Goal: Task Accomplishment & Management: Use online tool/utility

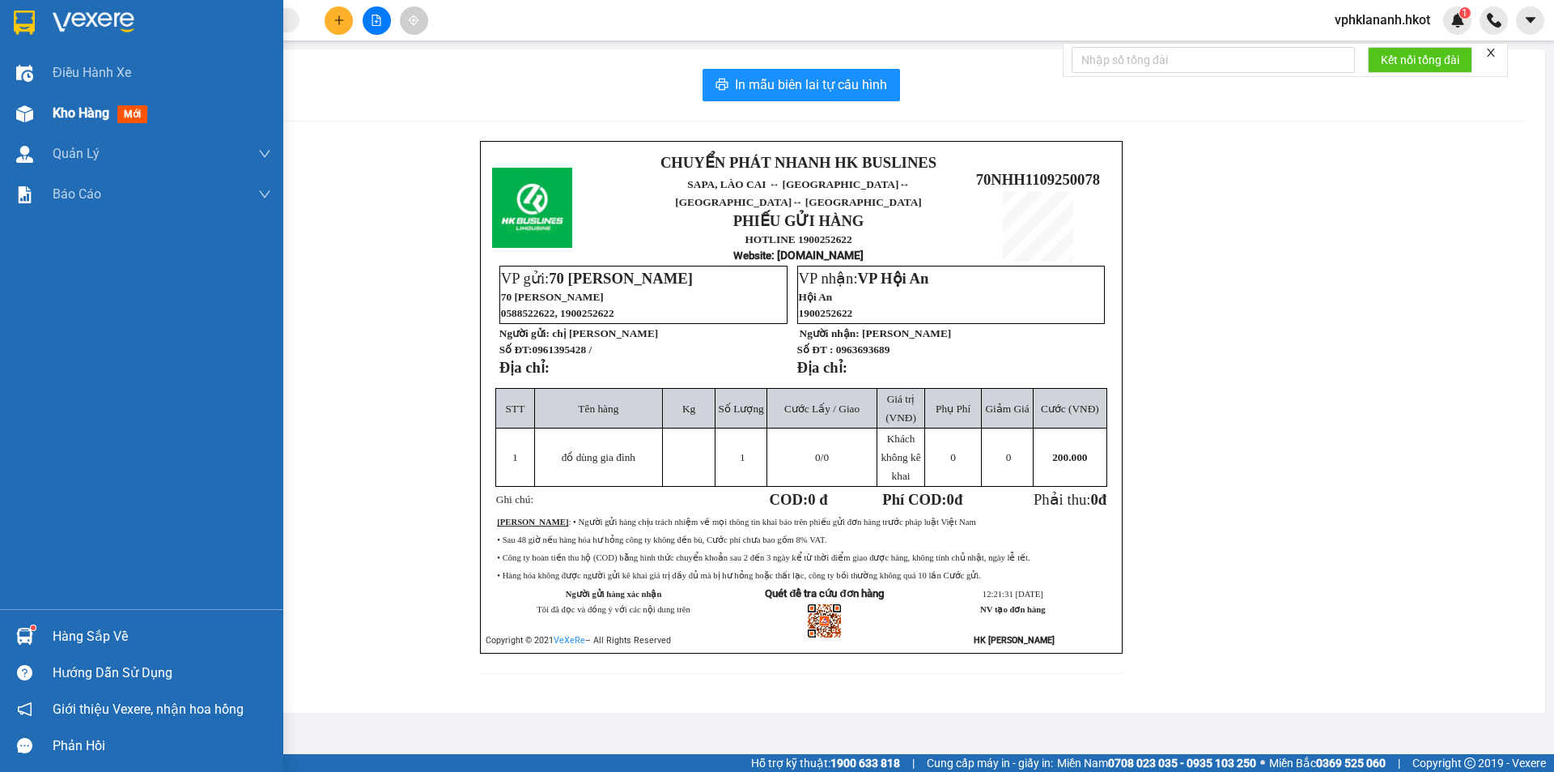
click at [85, 119] on span "Kho hàng" at bounding box center [81, 112] width 57 height 15
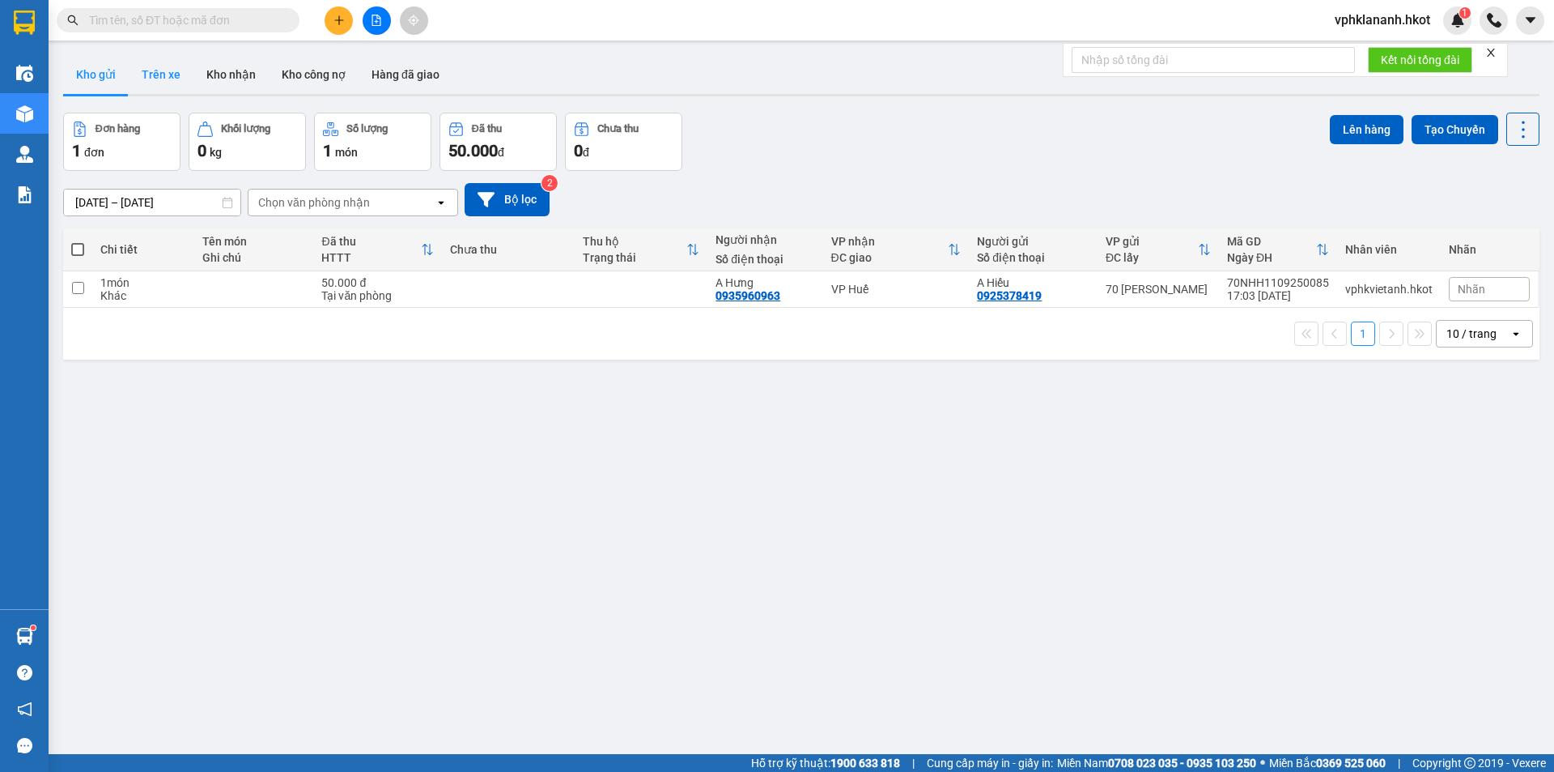
click at [164, 76] on button "Trên xe" at bounding box center [161, 74] width 65 height 39
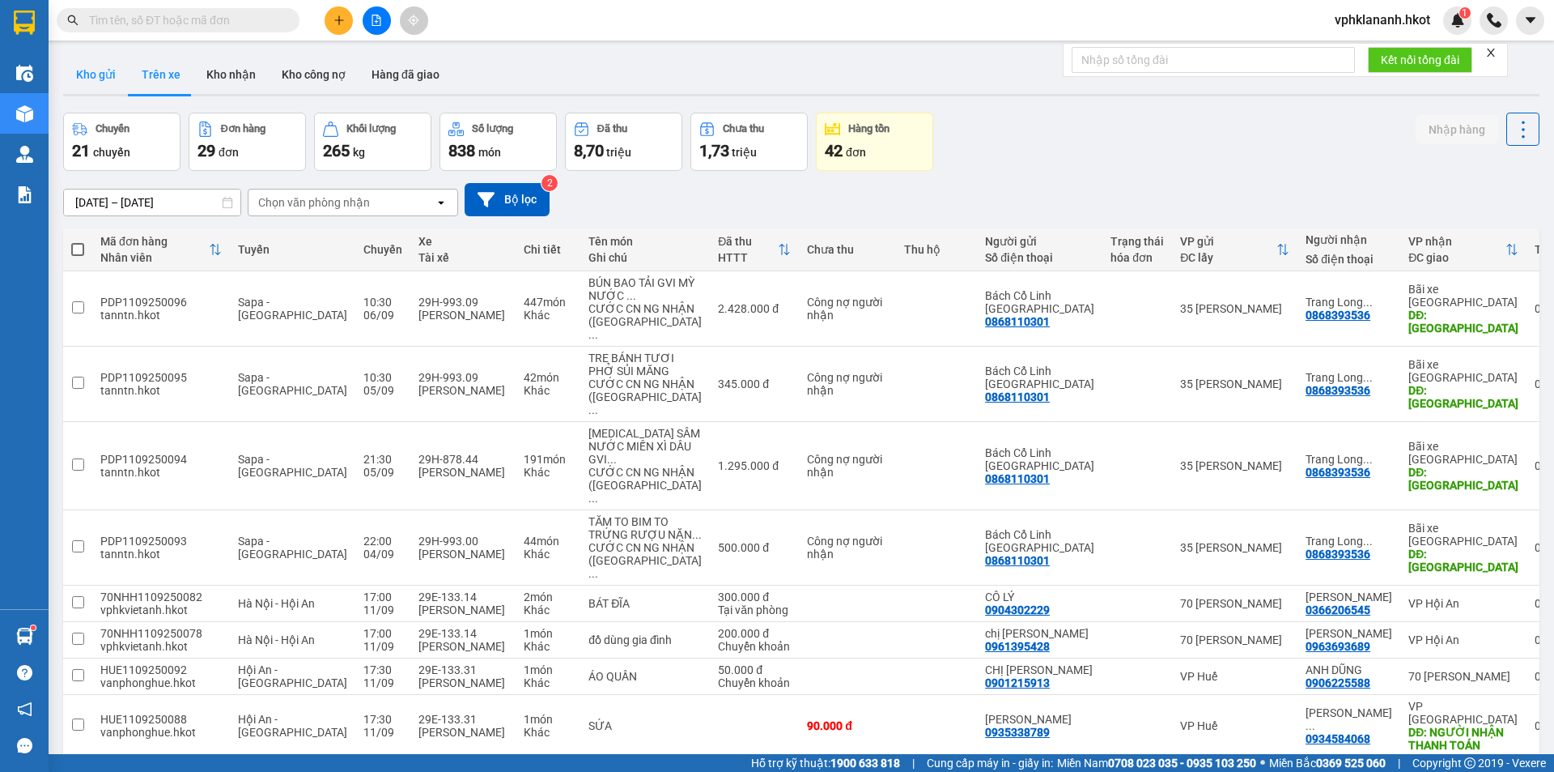
click at [81, 77] on button "Kho gửi" at bounding box center [96, 74] width 66 height 39
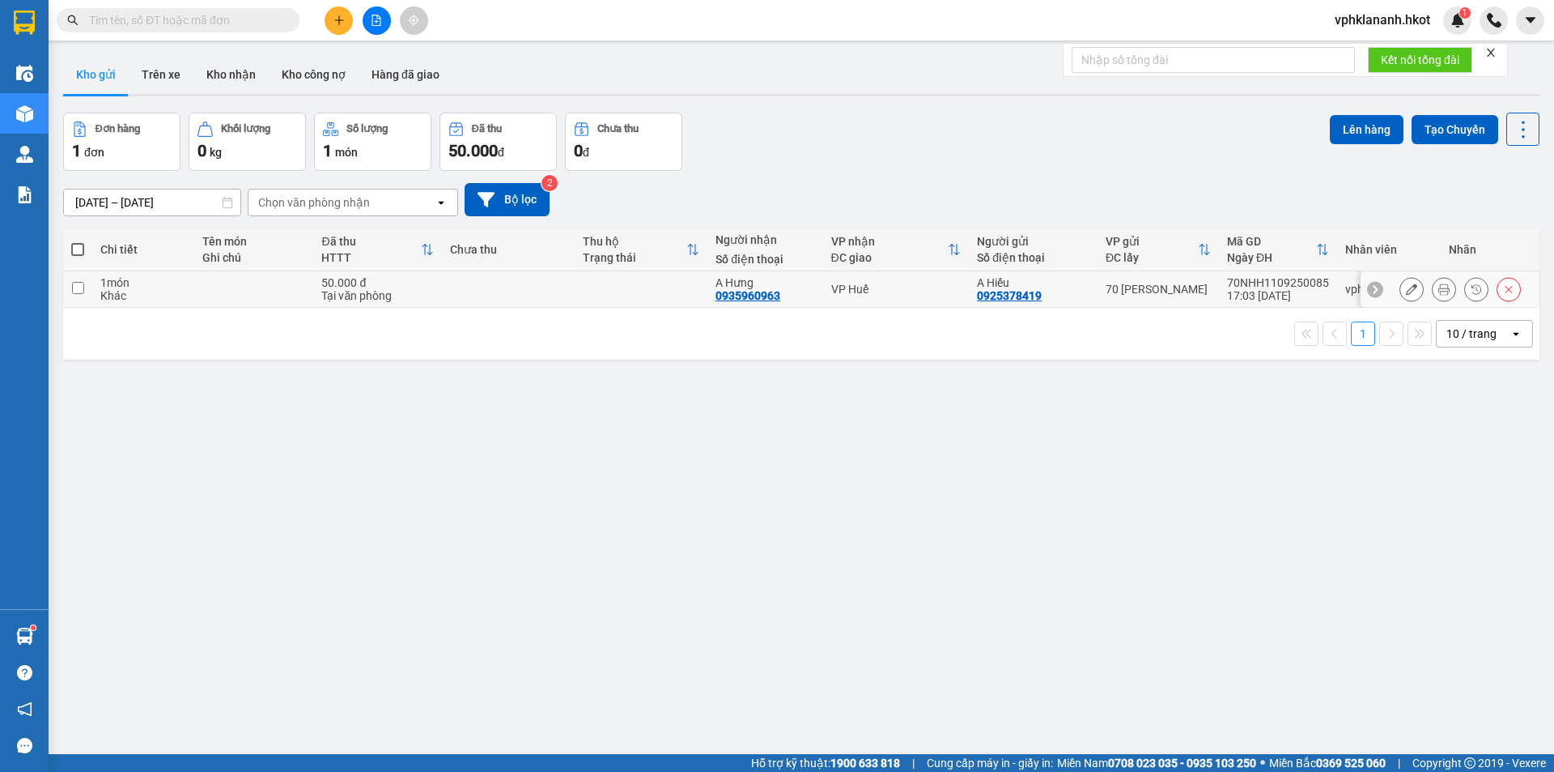
click at [636, 287] on td at bounding box center [641, 289] width 133 height 36
checkbox input "true"
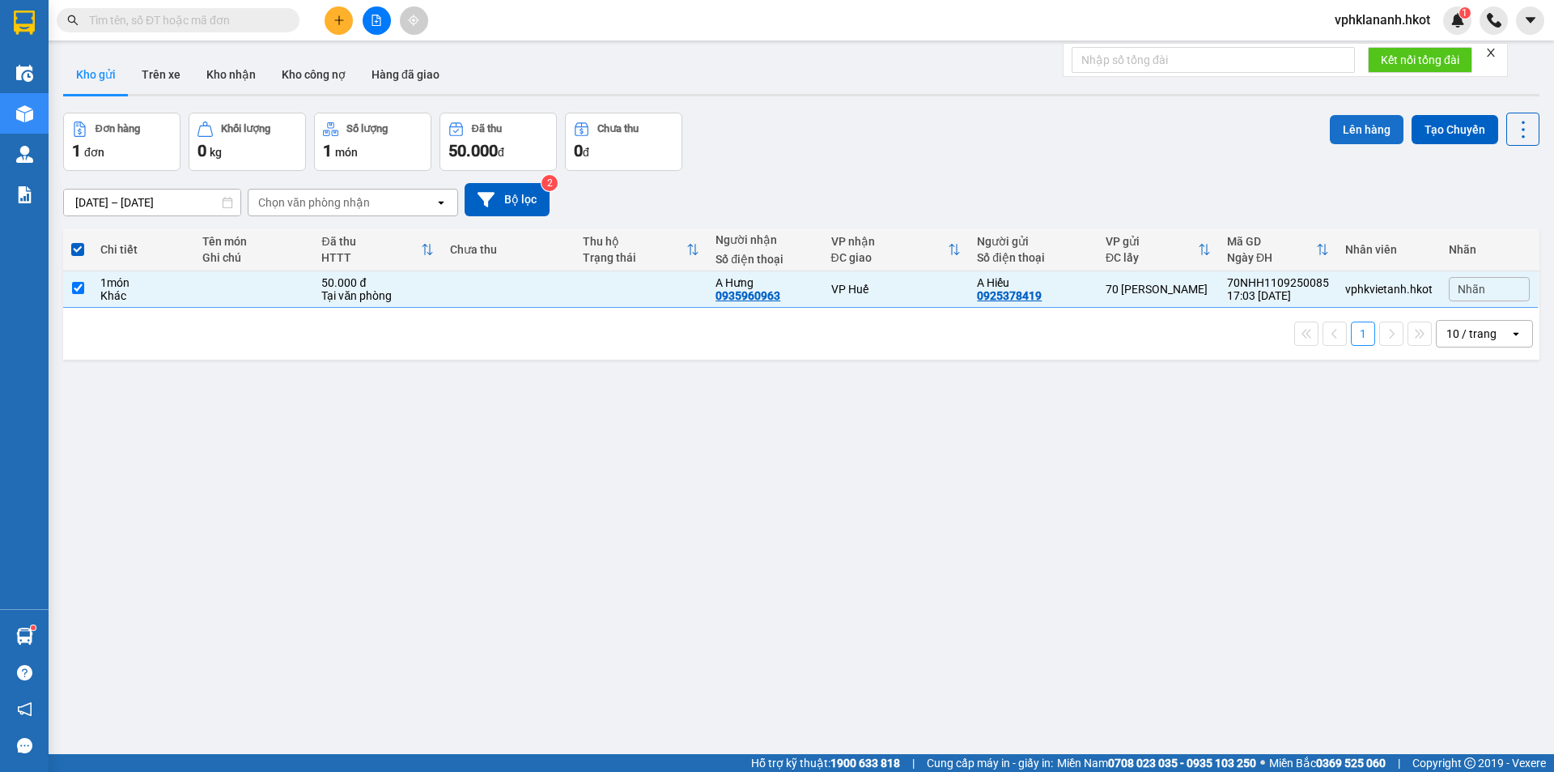
click at [1361, 136] on button "Lên hàng" at bounding box center [1367, 129] width 74 height 29
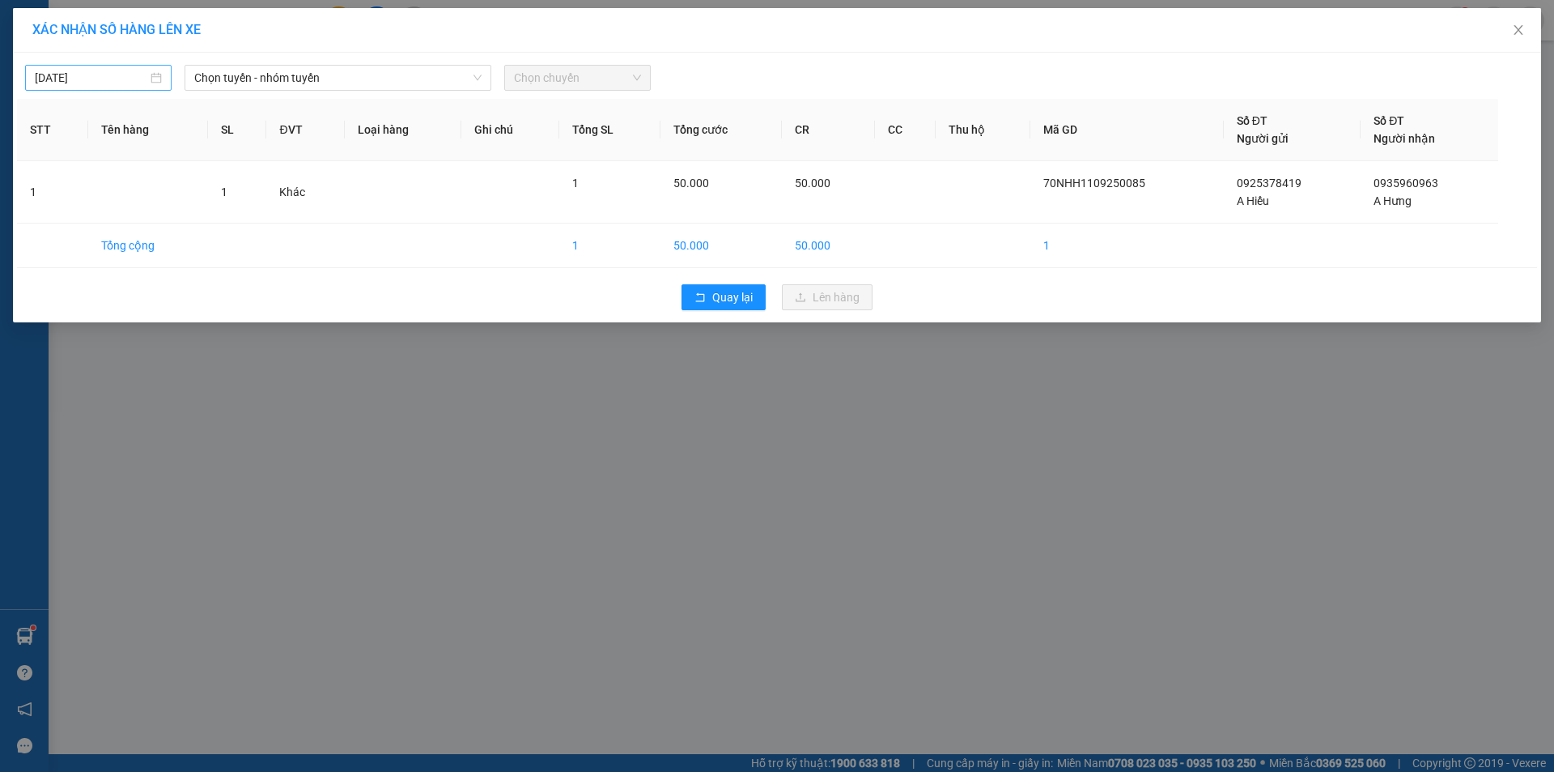
click at [121, 79] on input "[DATE]" at bounding box center [91, 78] width 113 height 18
type input "[DATE]"
click at [271, 77] on span "Chọn tuyến - nhóm tuyến" at bounding box center [337, 78] width 287 height 24
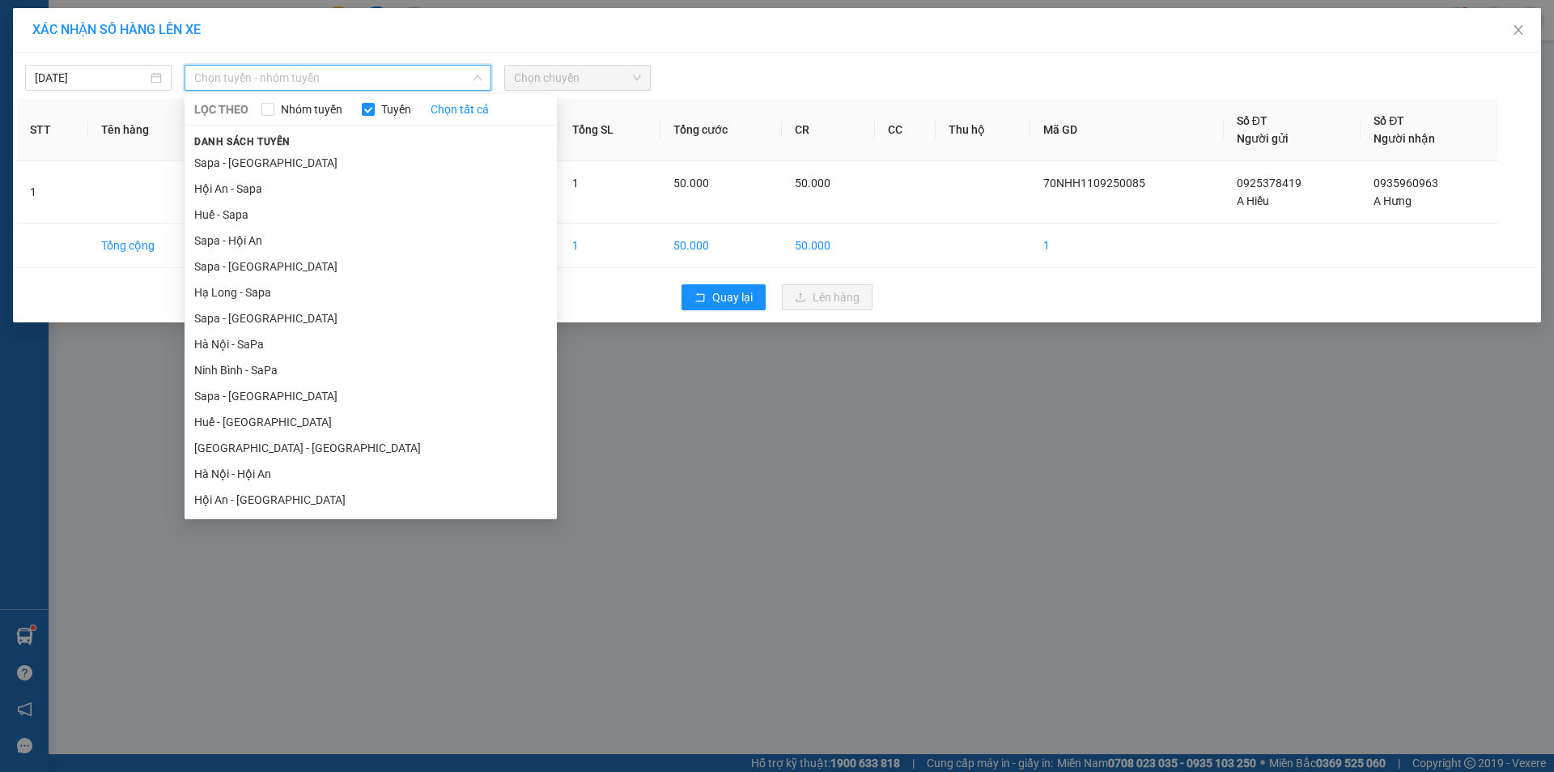
click at [250, 474] on li "Hà Nội - Hội An" at bounding box center [371, 474] width 372 height 26
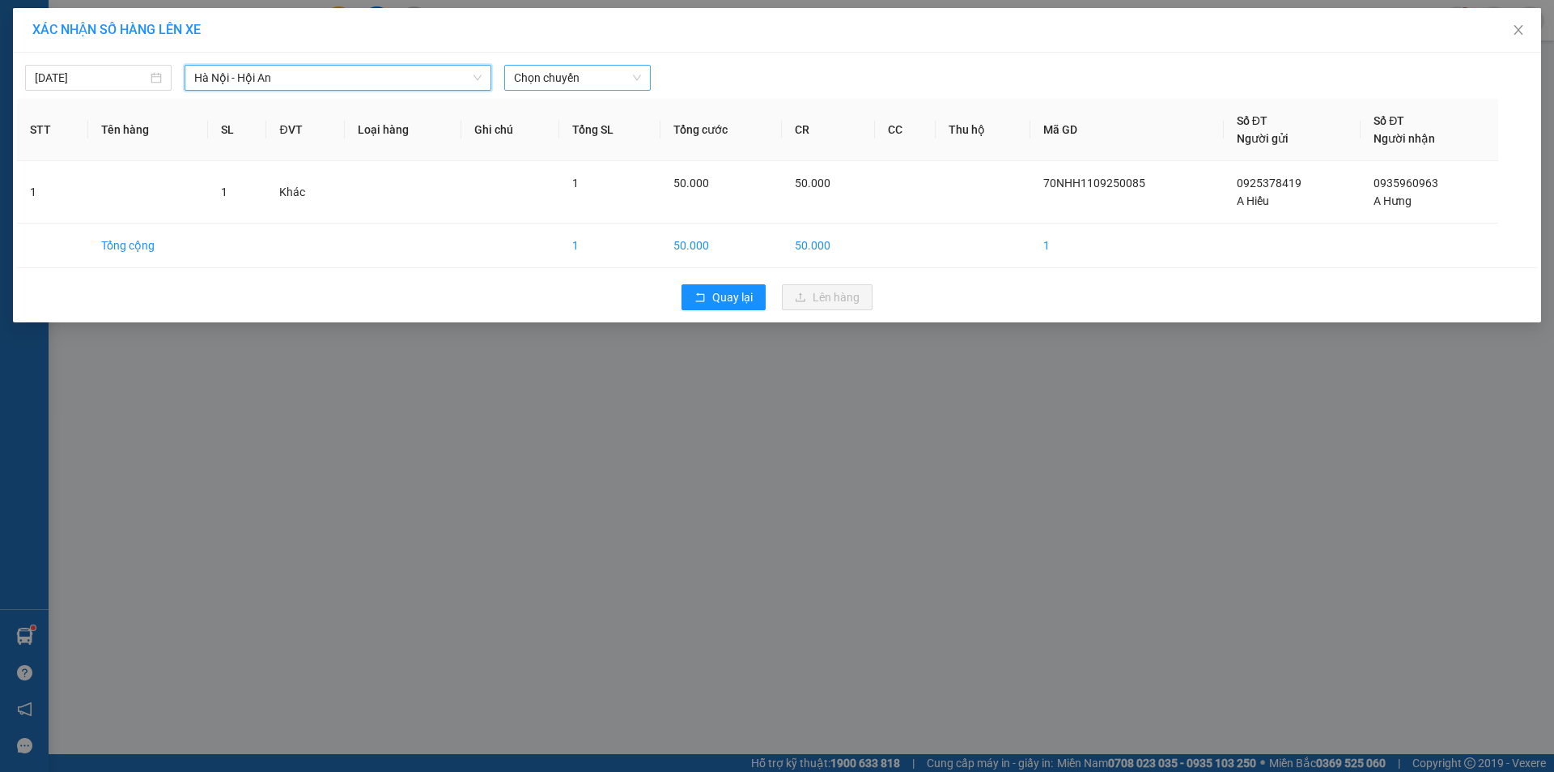
click at [572, 77] on span "Chọn chuyến" at bounding box center [577, 78] width 127 height 24
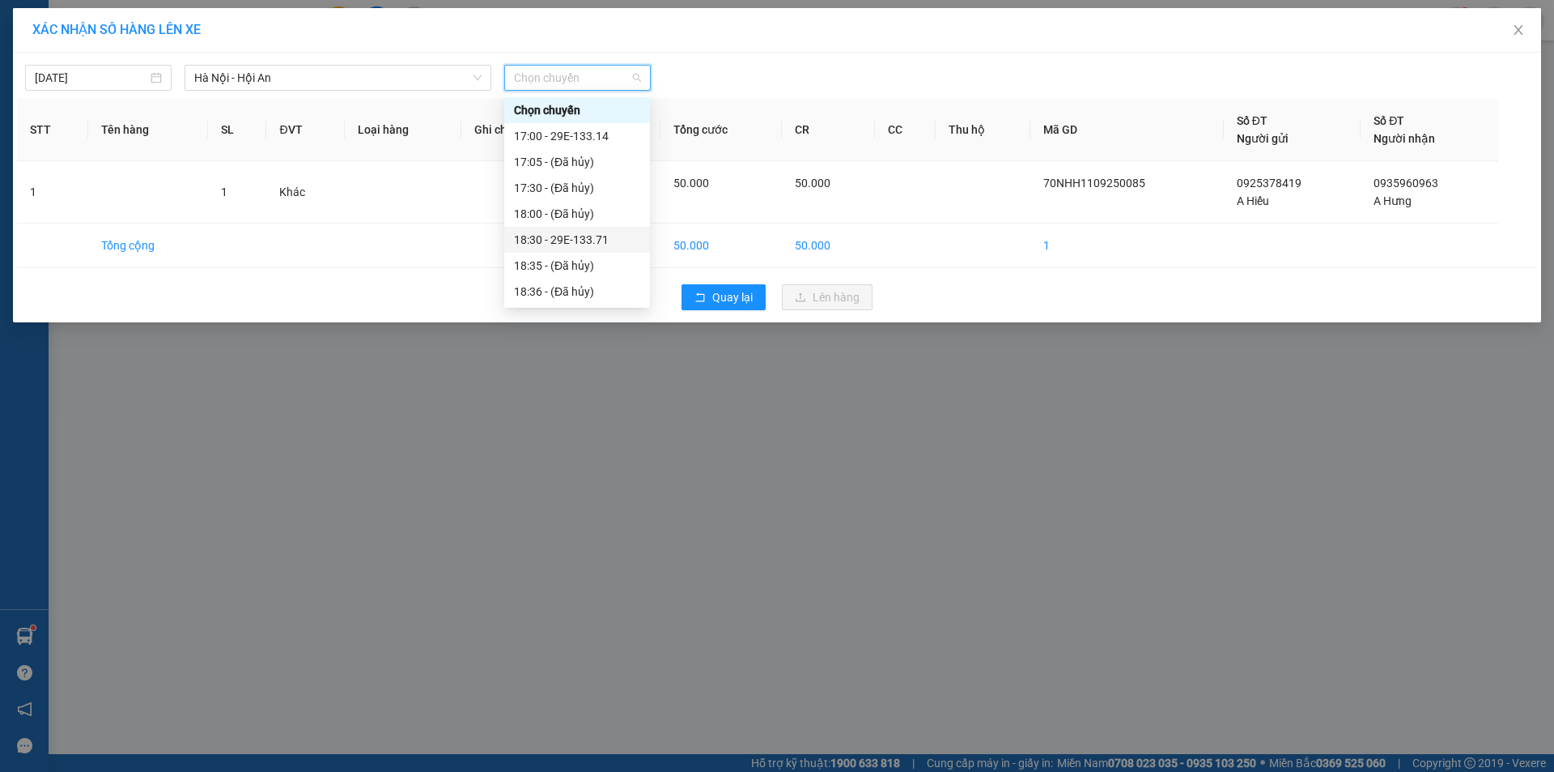
click at [606, 240] on div "18:30 - 29E-133.71" at bounding box center [577, 240] width 126 height 18
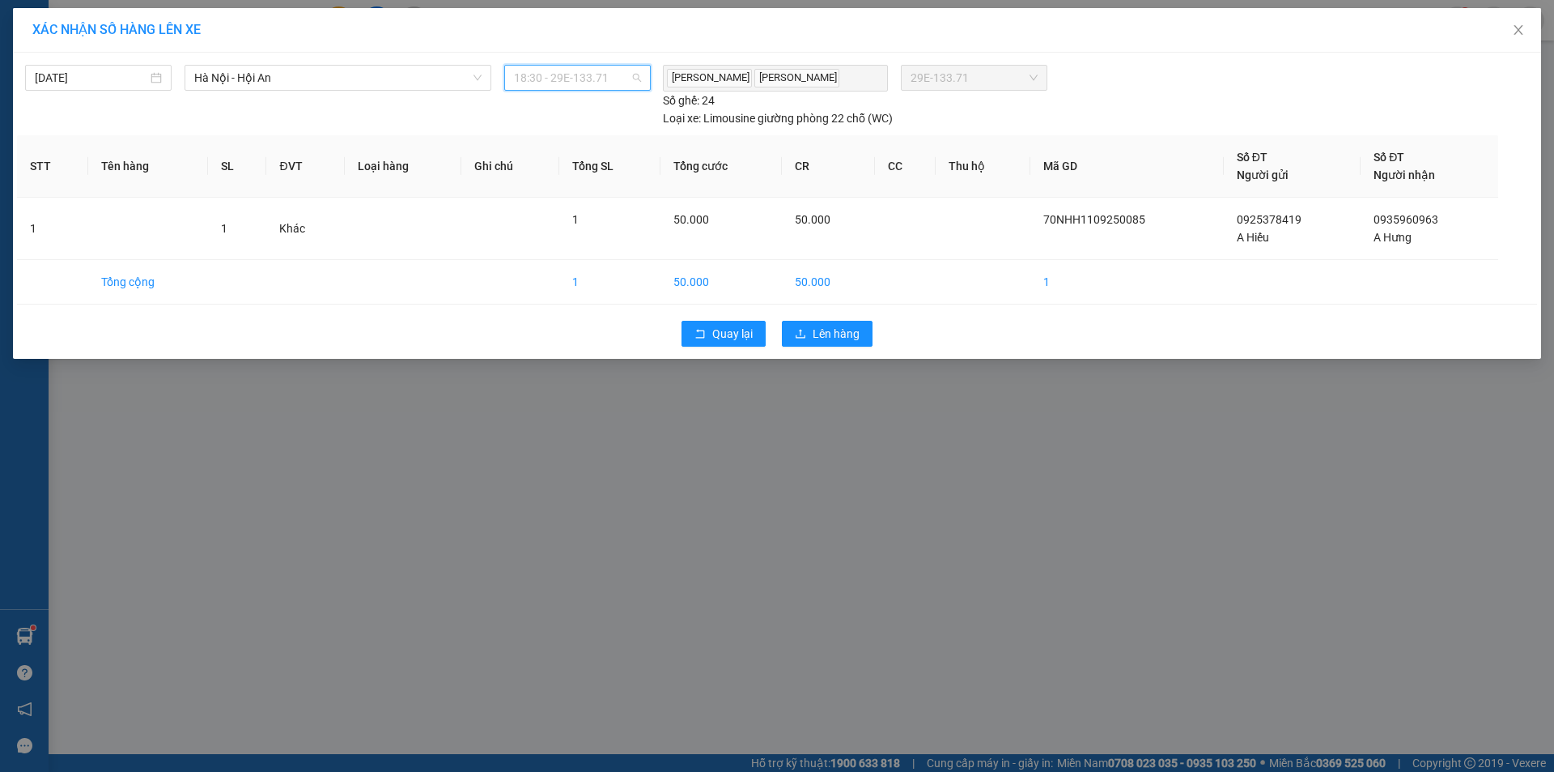
click at [626, 79] on span "18:30 - 29E-133.71" at bounding box center [577, 78] width 127 height 24
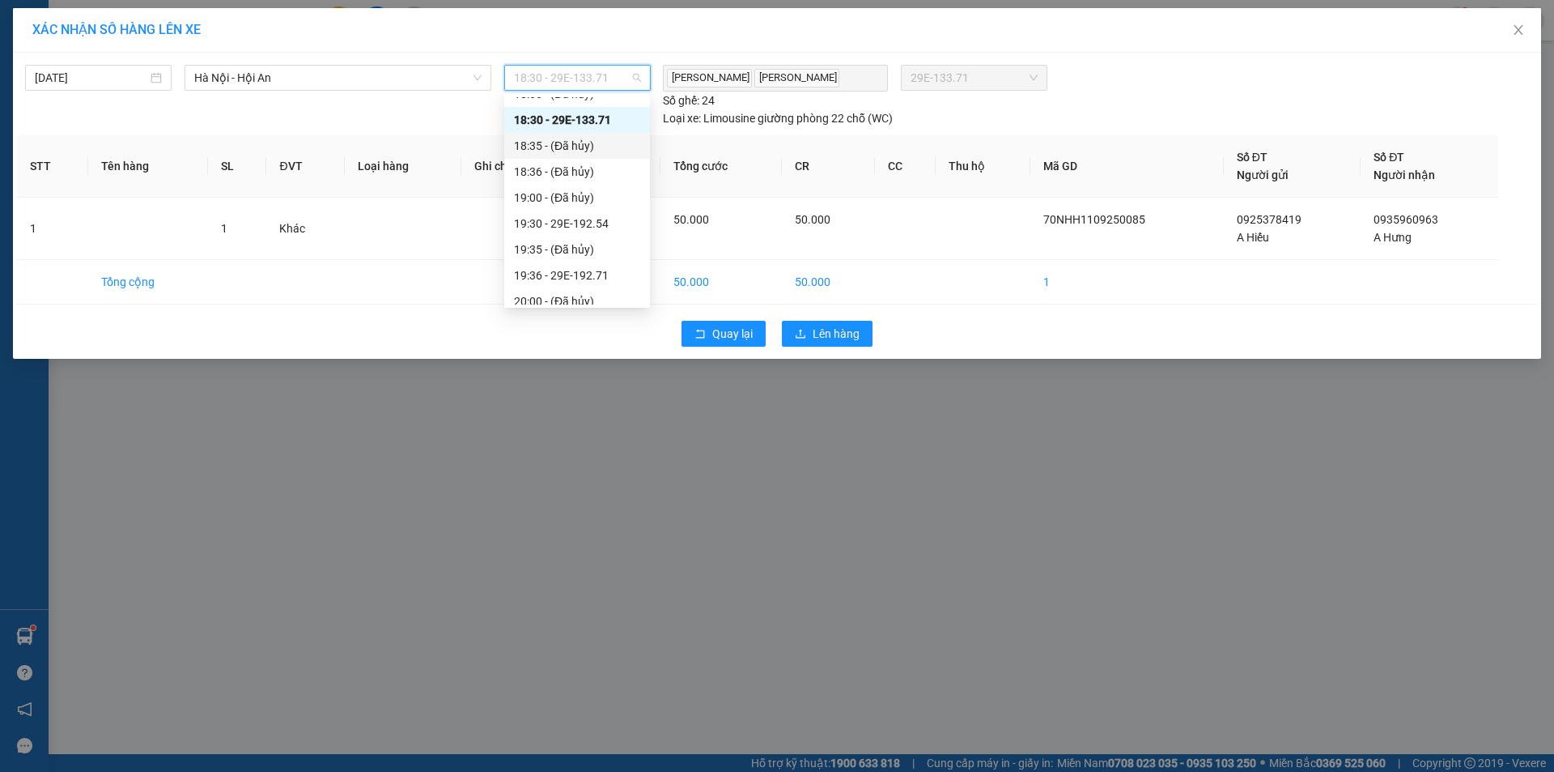
scroll to position [162, 0]
click at [576, 231] on div "19:36 - 29E-192.71" at bounding box center [577, 233] width 126 height 18
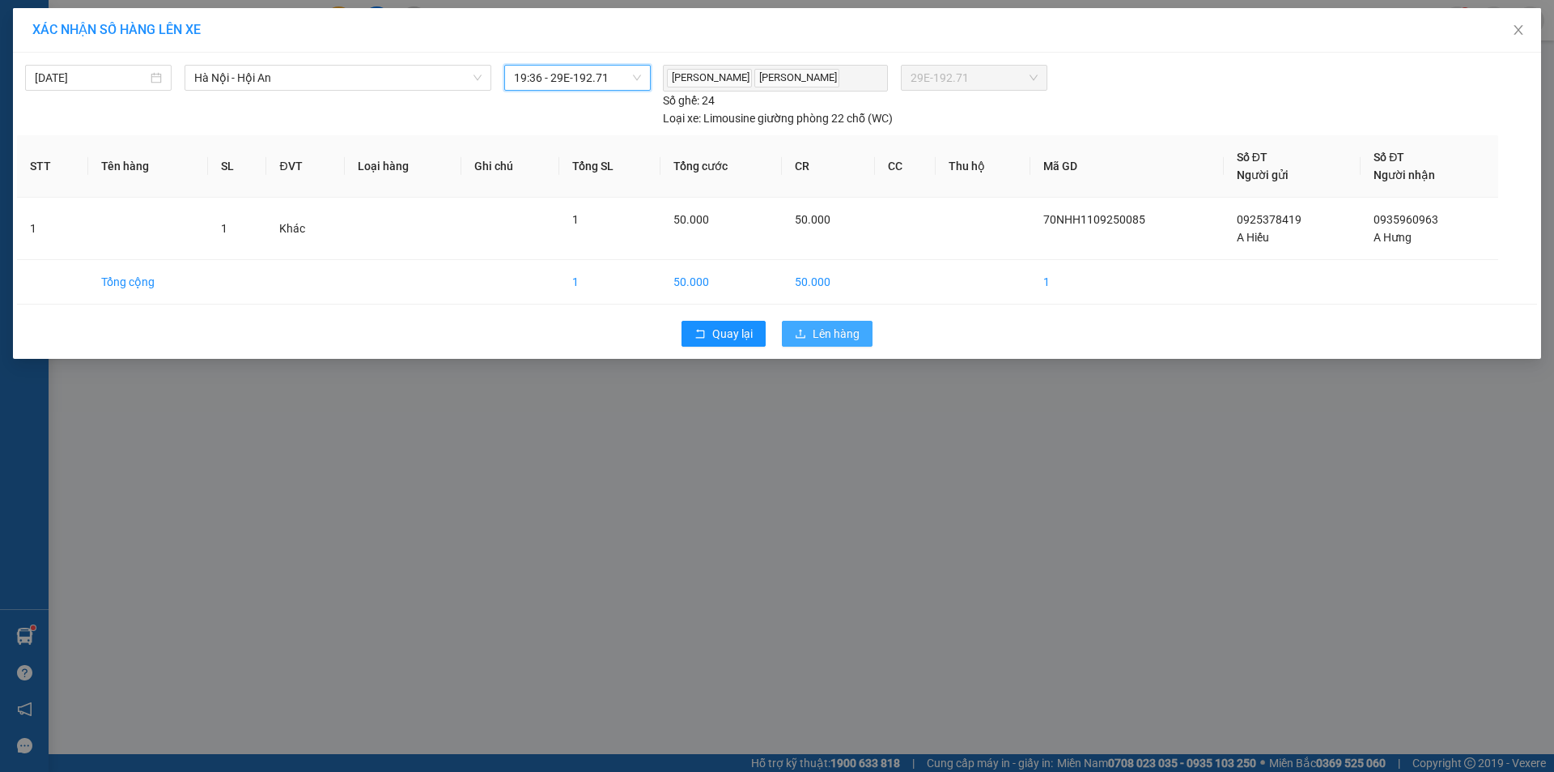
click at [826, 336] on span "Lên hàng" at bounding box center [836, 334] width 47 height 18
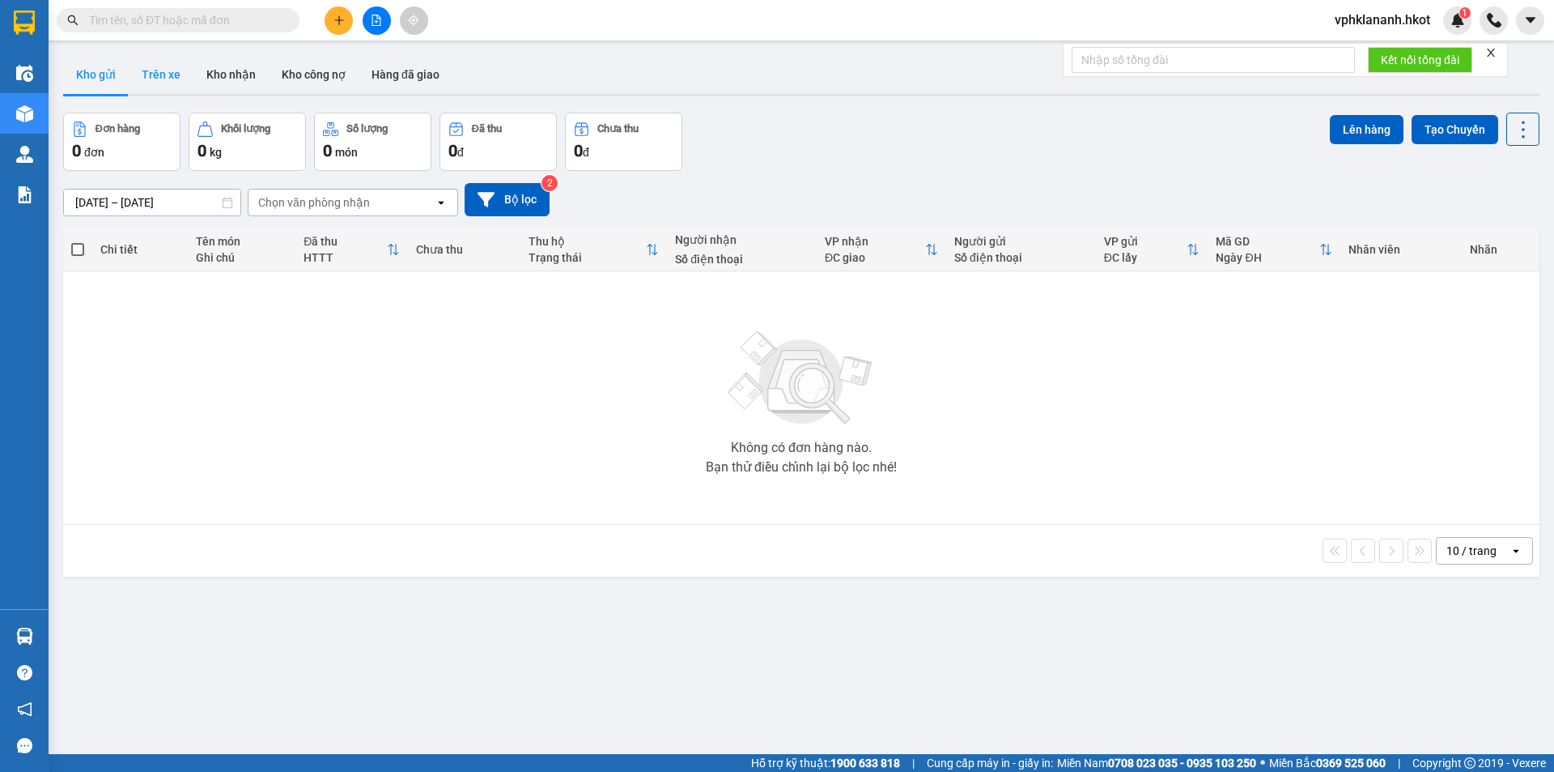
drag, startPoint x: 152, startPoint y: 69, endPoint x: 189, endPoint y: 61, distance: 37.3
click at [156, 69] on button "Trên xe" at bounding box center [161, 74] width 65 height 39
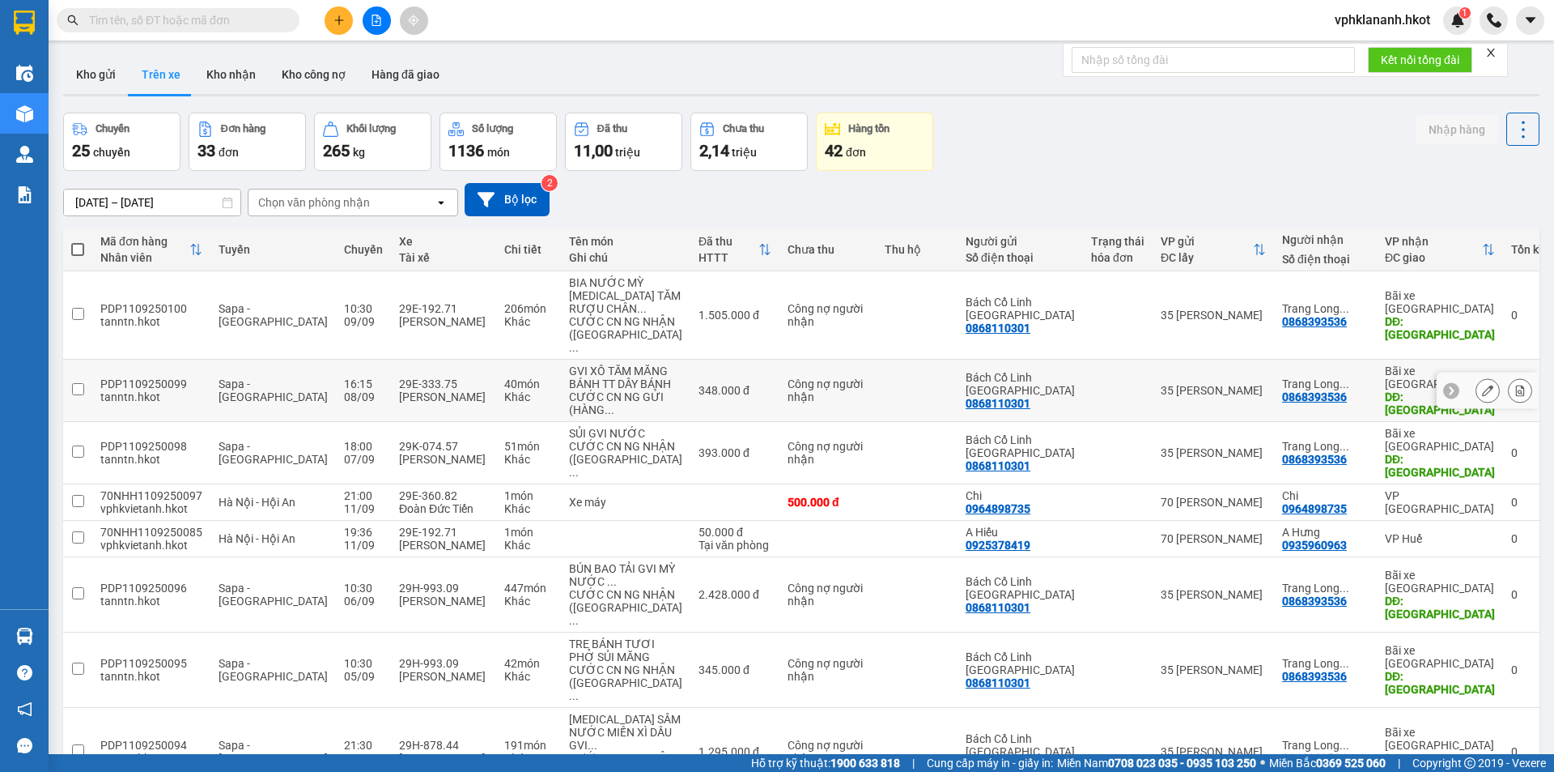
scroll to position [194, 0]
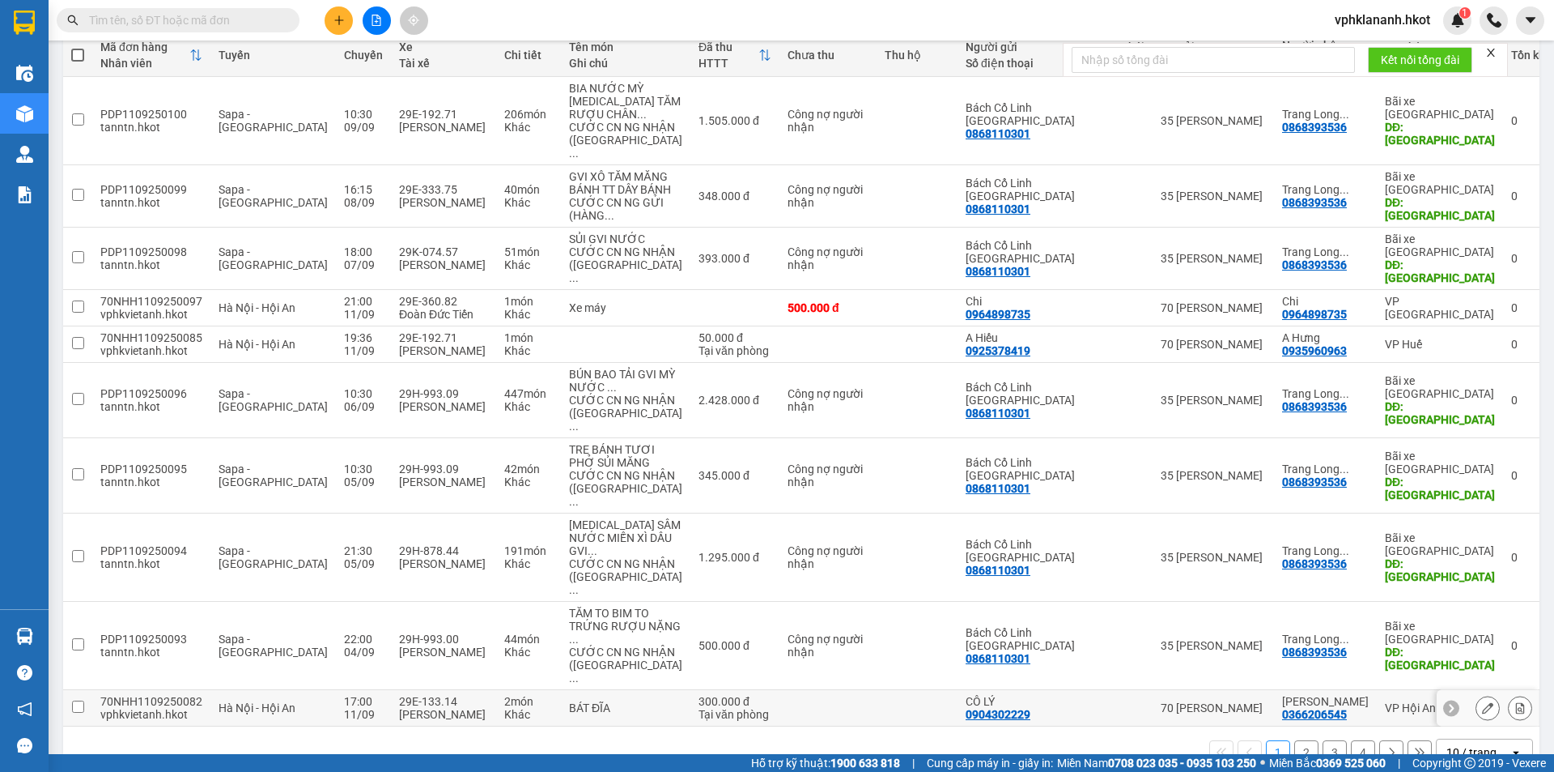
click at [786, 690] on td at bounding box center [828, 708] width 97 height 36
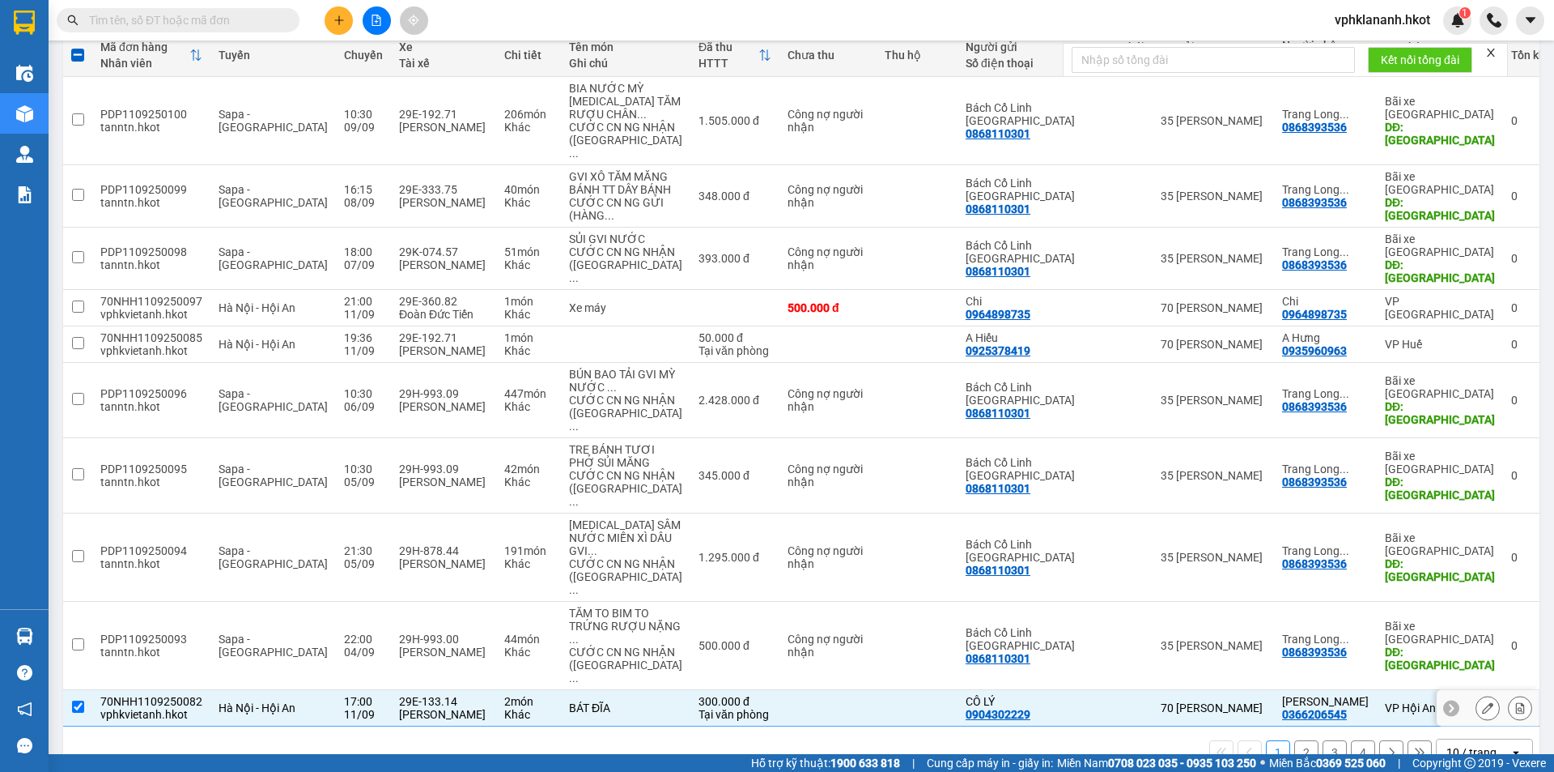
click at [827, 690] on td at bounding box center [828, 708] width 97 height 36
checkbox input "false"
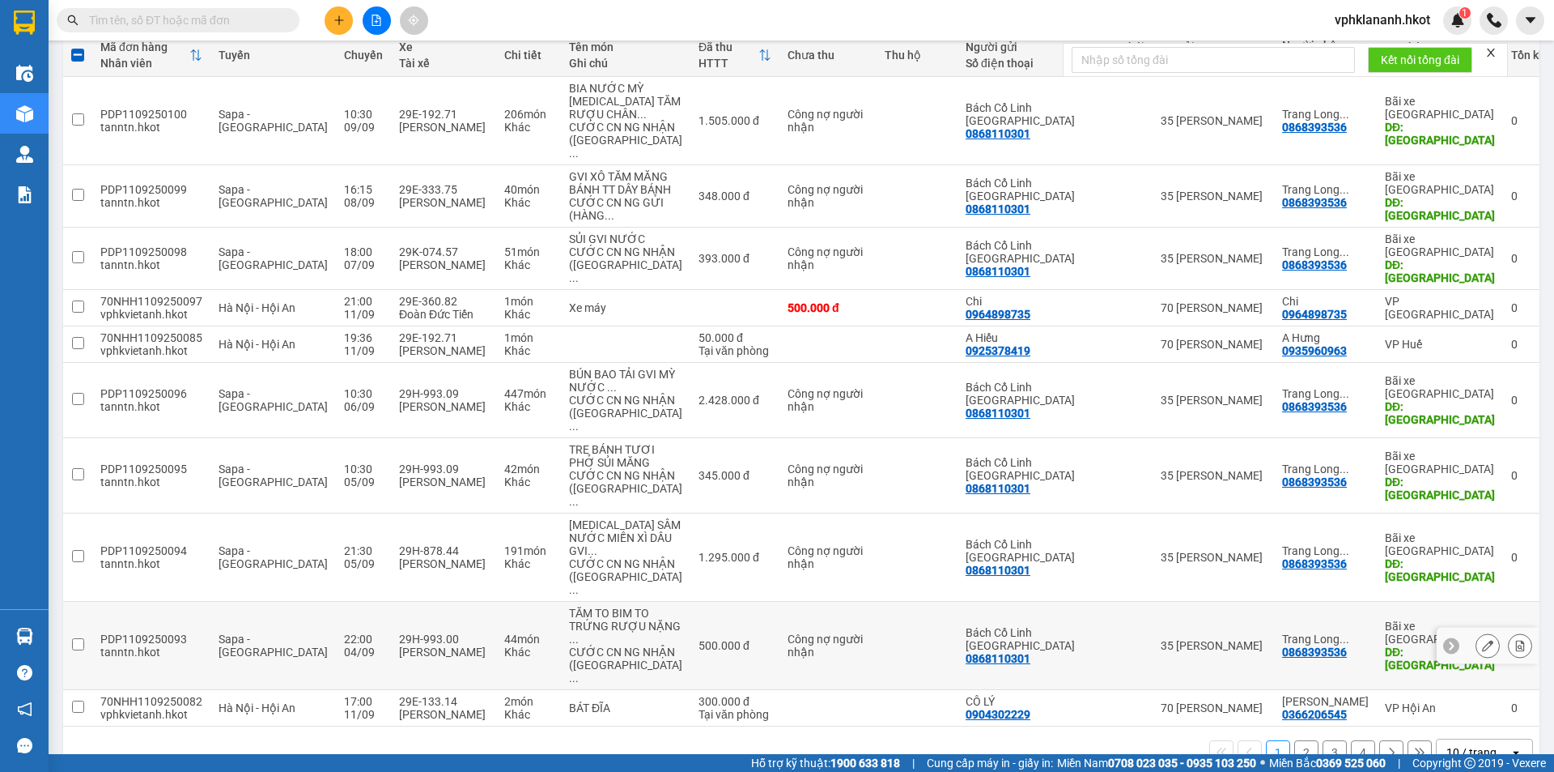
click at [824, 633] on td "Công nợ người nhận" at bounding box center [828, 646] width 97 height 88
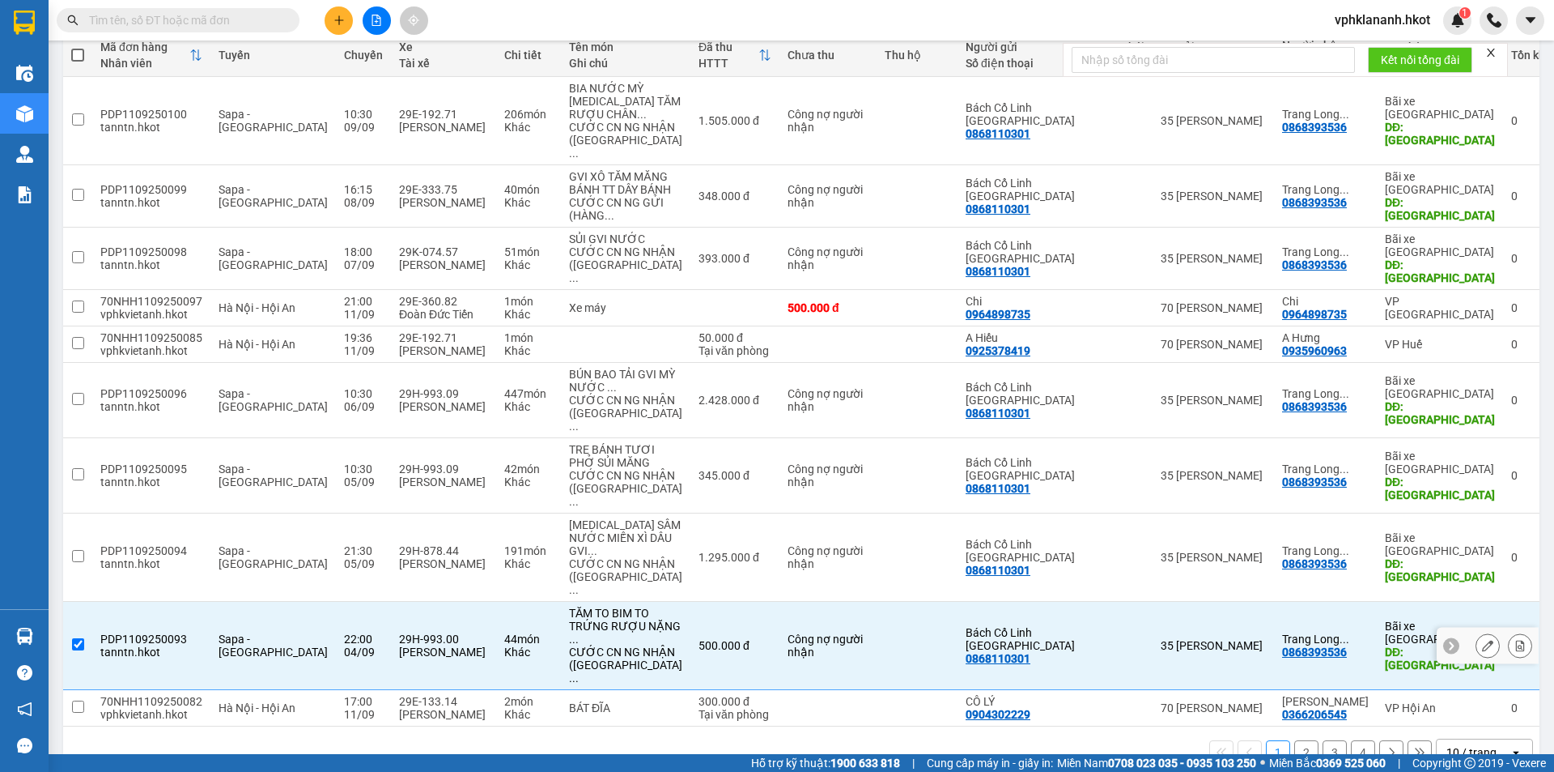
click at [824, 632] on div "Công nợ người nhận" at bounding box center [828, 645] width 81 height 26
checkbox input "false"
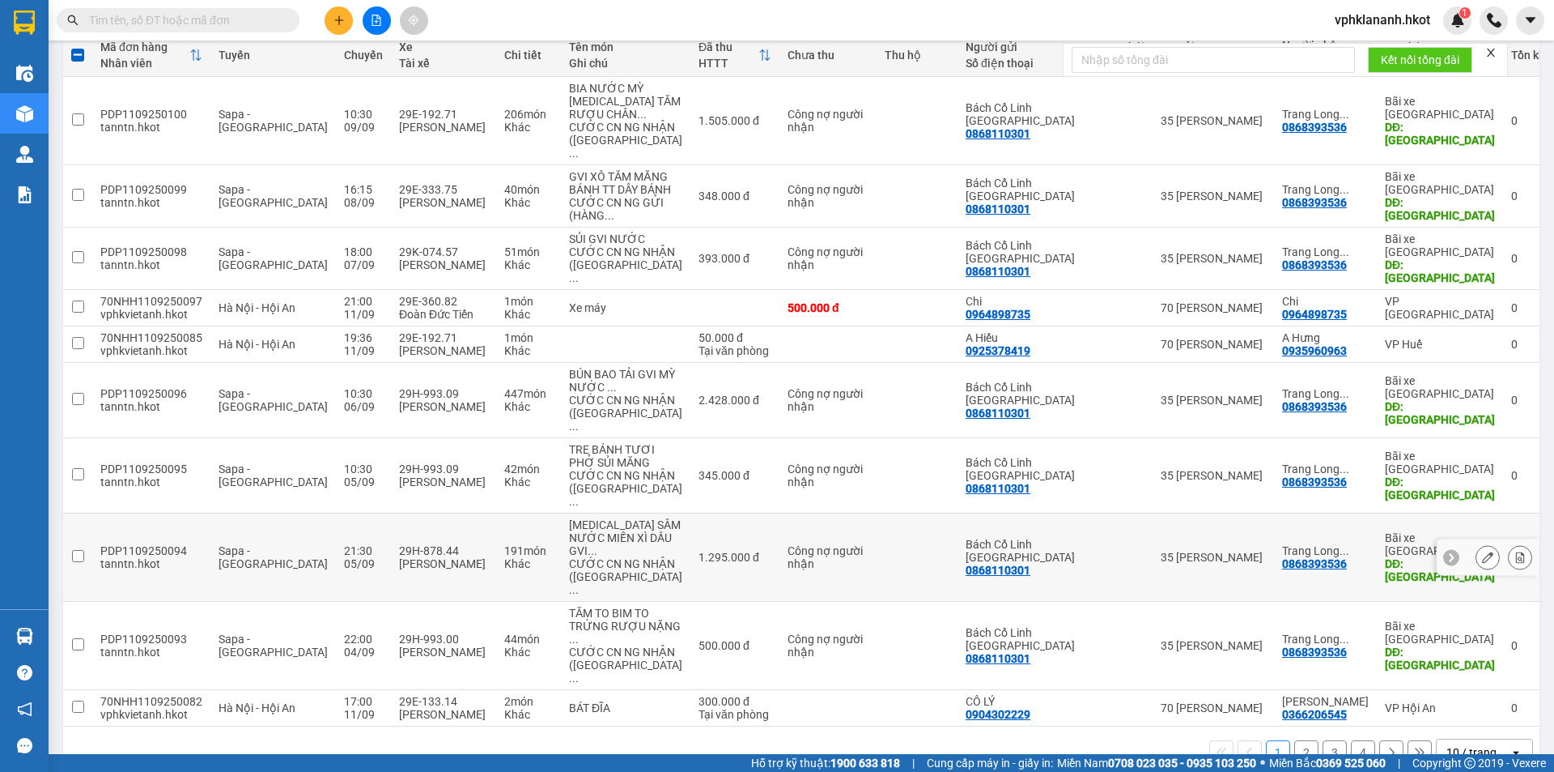
click at [861, 513] on td "Công nợ người nhận" at bounding box center [828, 557] width 97 height 88
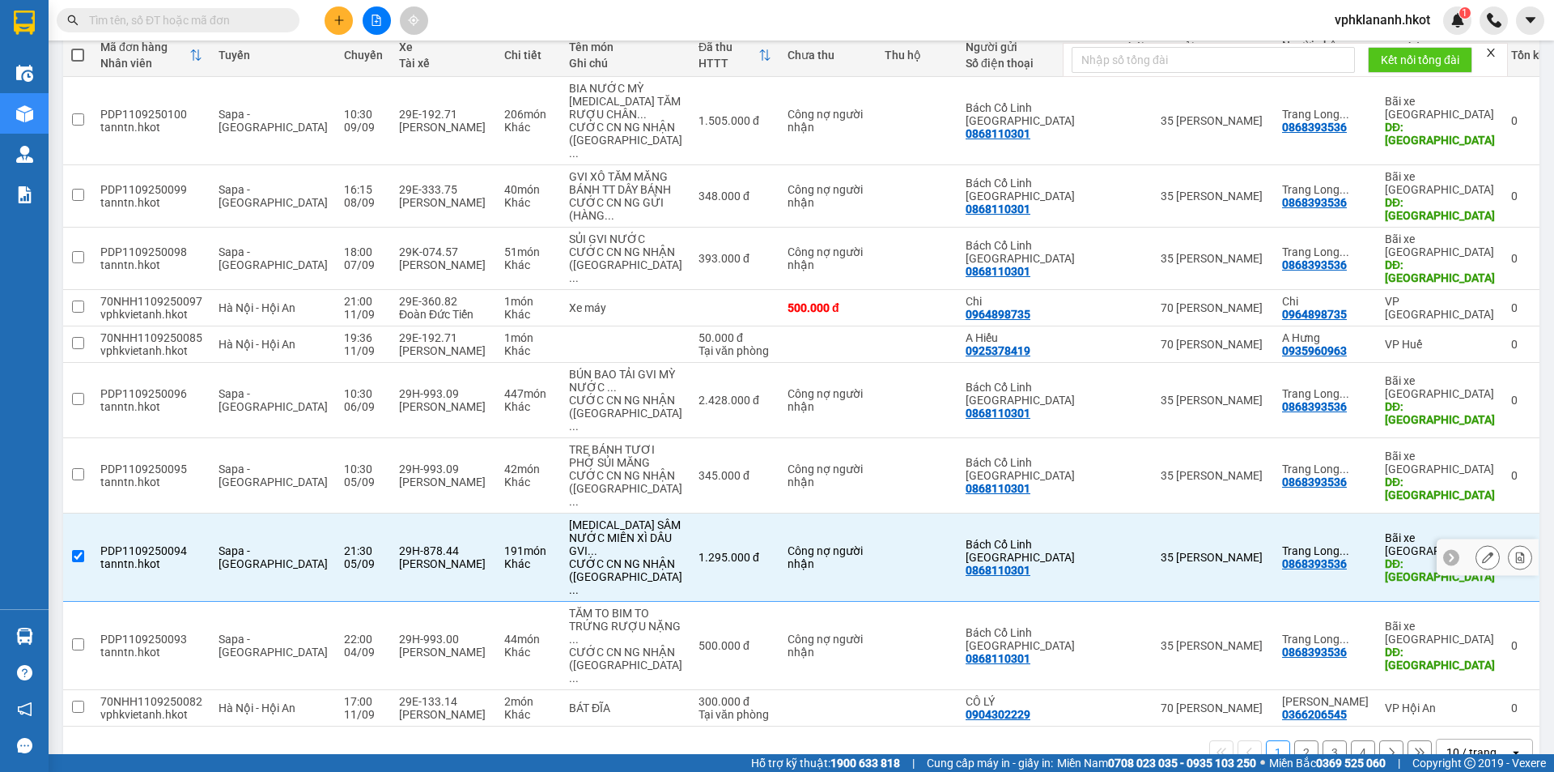
click at [911, 552] on td at bounding box center [917, 557] width 81 height 88
checkbox input "false"
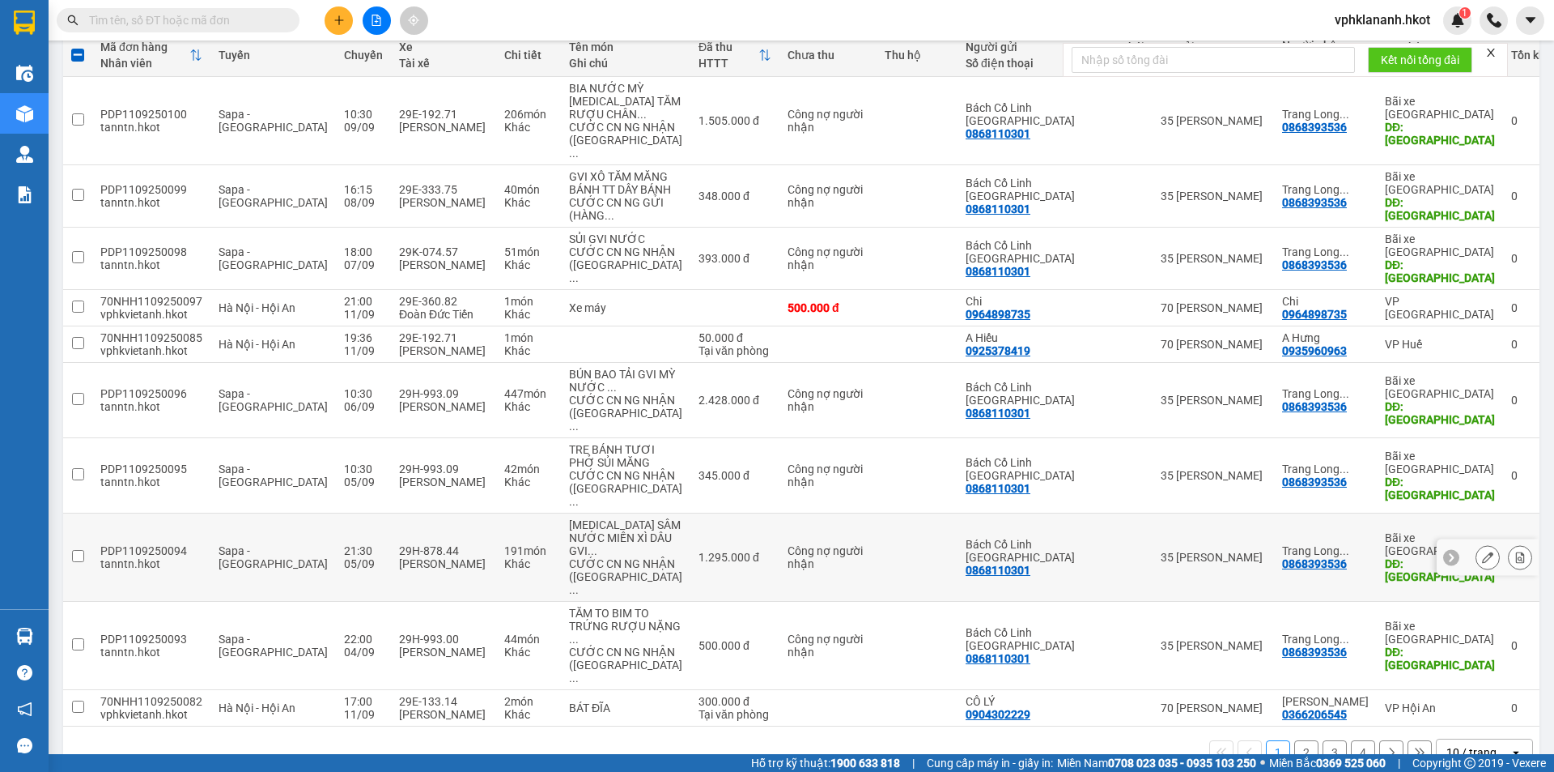
click at [862, 491] on td "Công nợ người nhận" at bounding box center [828, 475] width 97 height 75
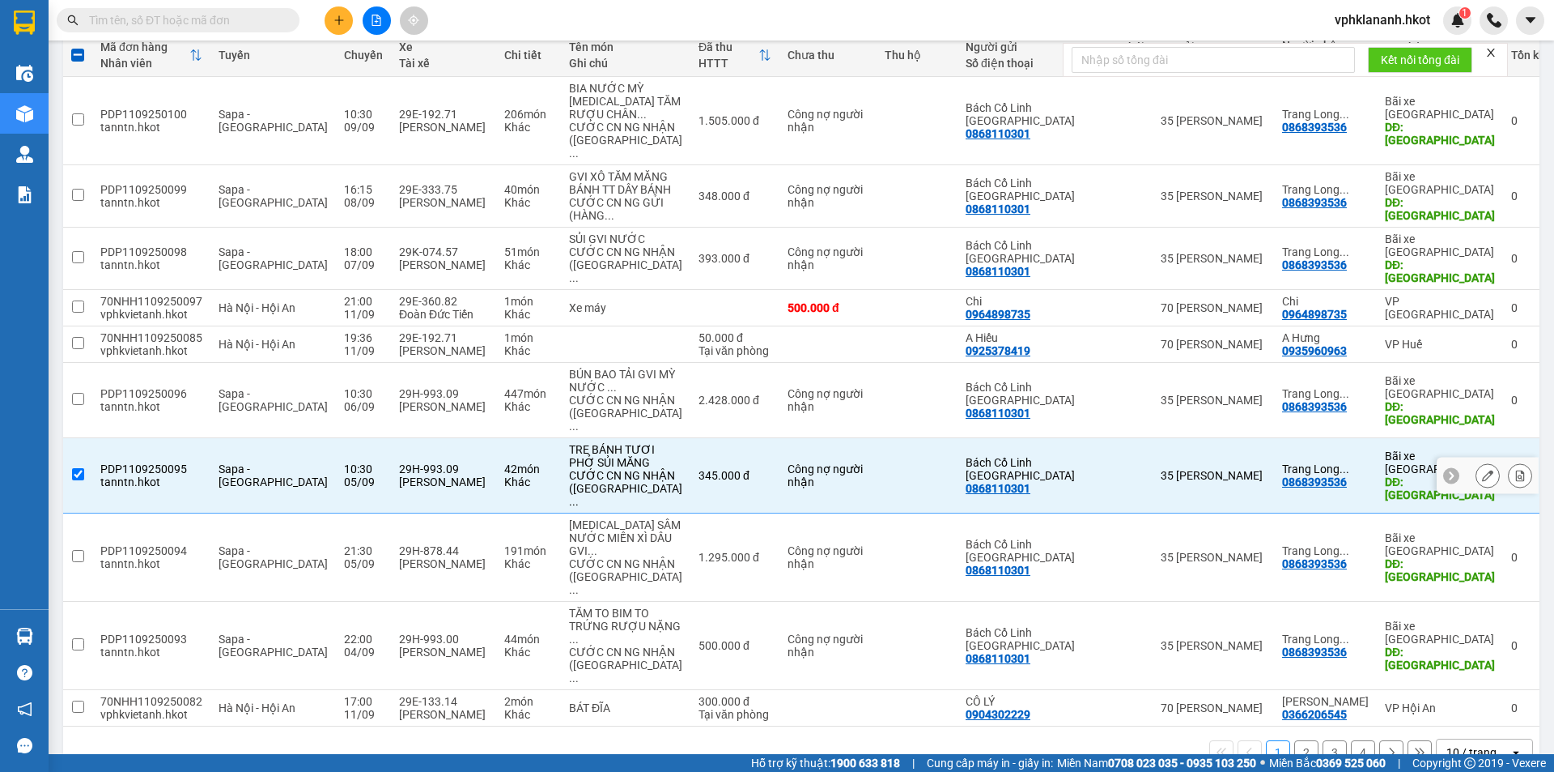
click at [847, 484] on td "Công nợ người nhận" at bounding box center [828, 475] width 97 height 75
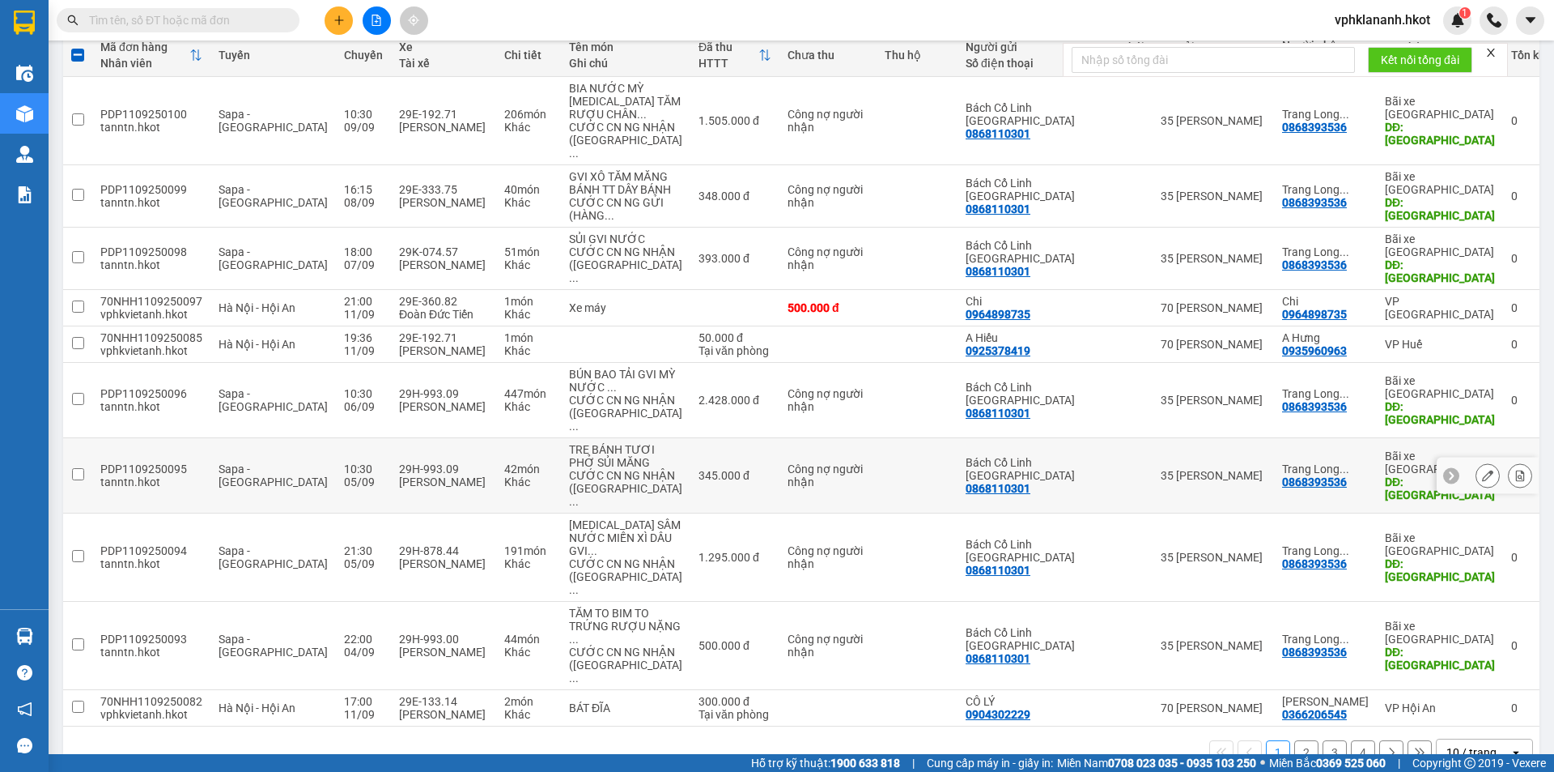
click at [835, 438] on td "Công nợ người nhận" at bounding box center [828, 475] width 97 height 75
checkbox input "true"
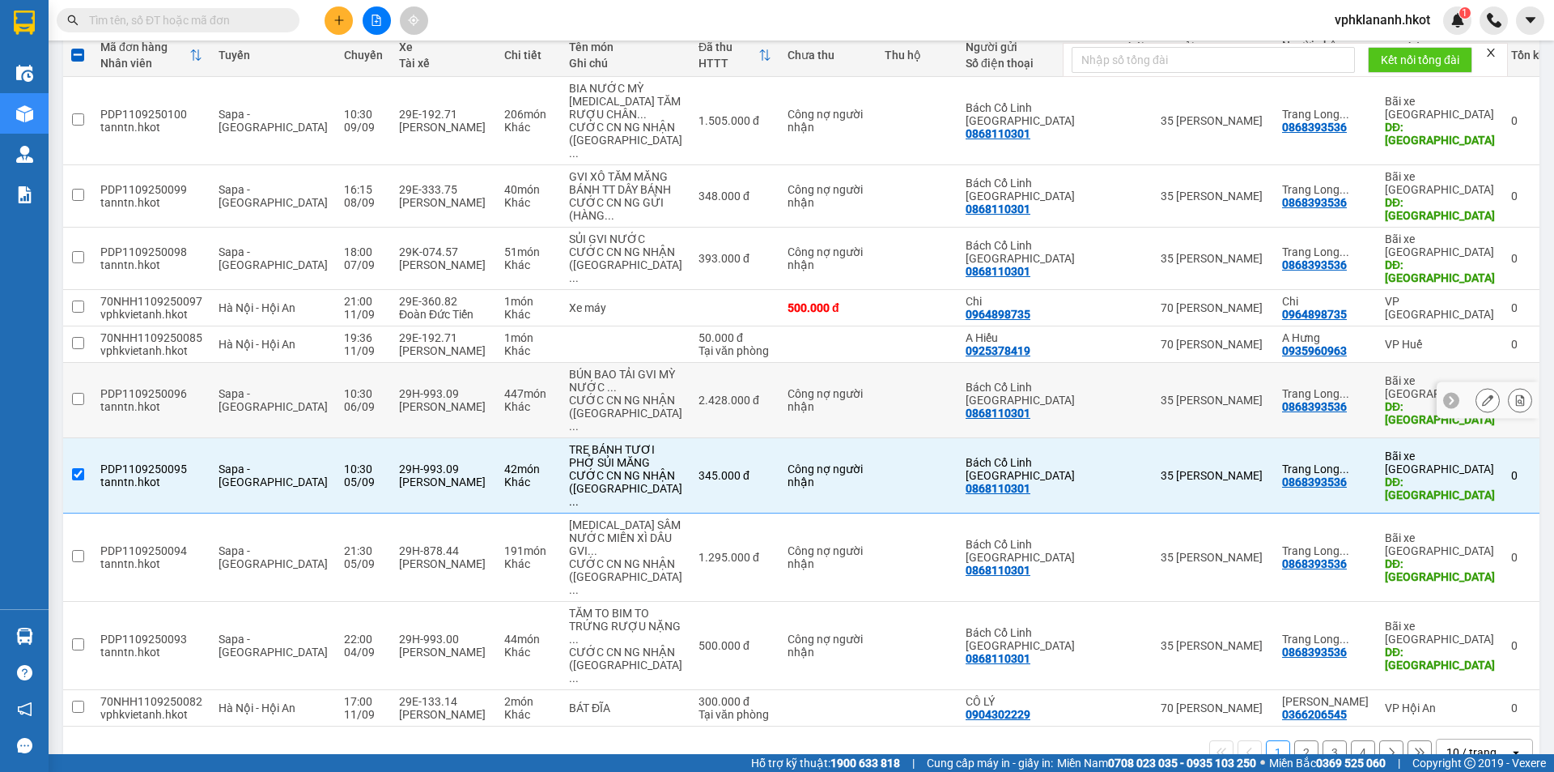
click at [818, 396] on div "Công nợ người nhận" at bounding box center [828, 400] width 81 height 26
checkbox input "true"
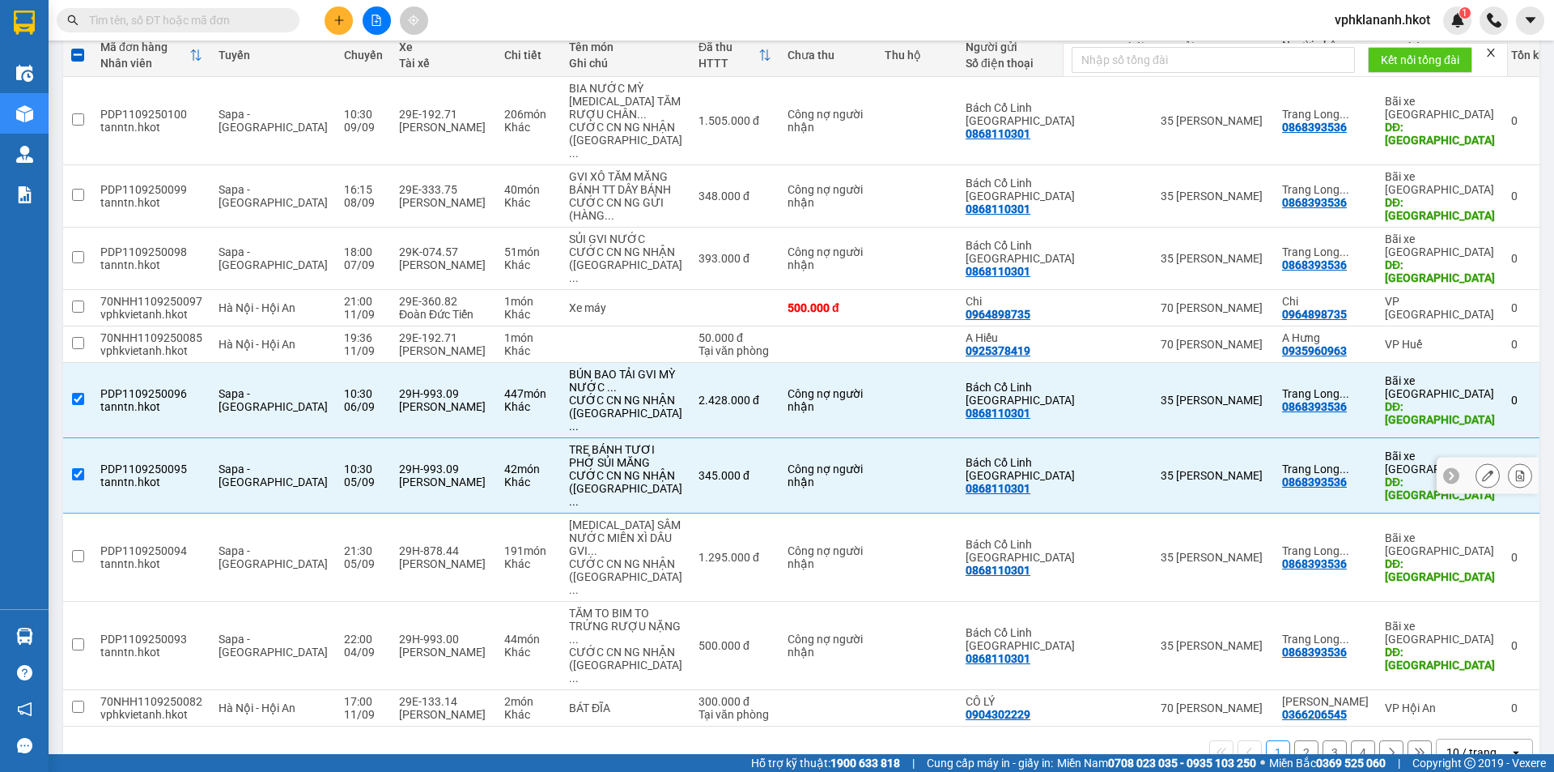
click at [821, 438] on td "Công nợ người nhận" at bounding box center [828, 475] width 97 height 75
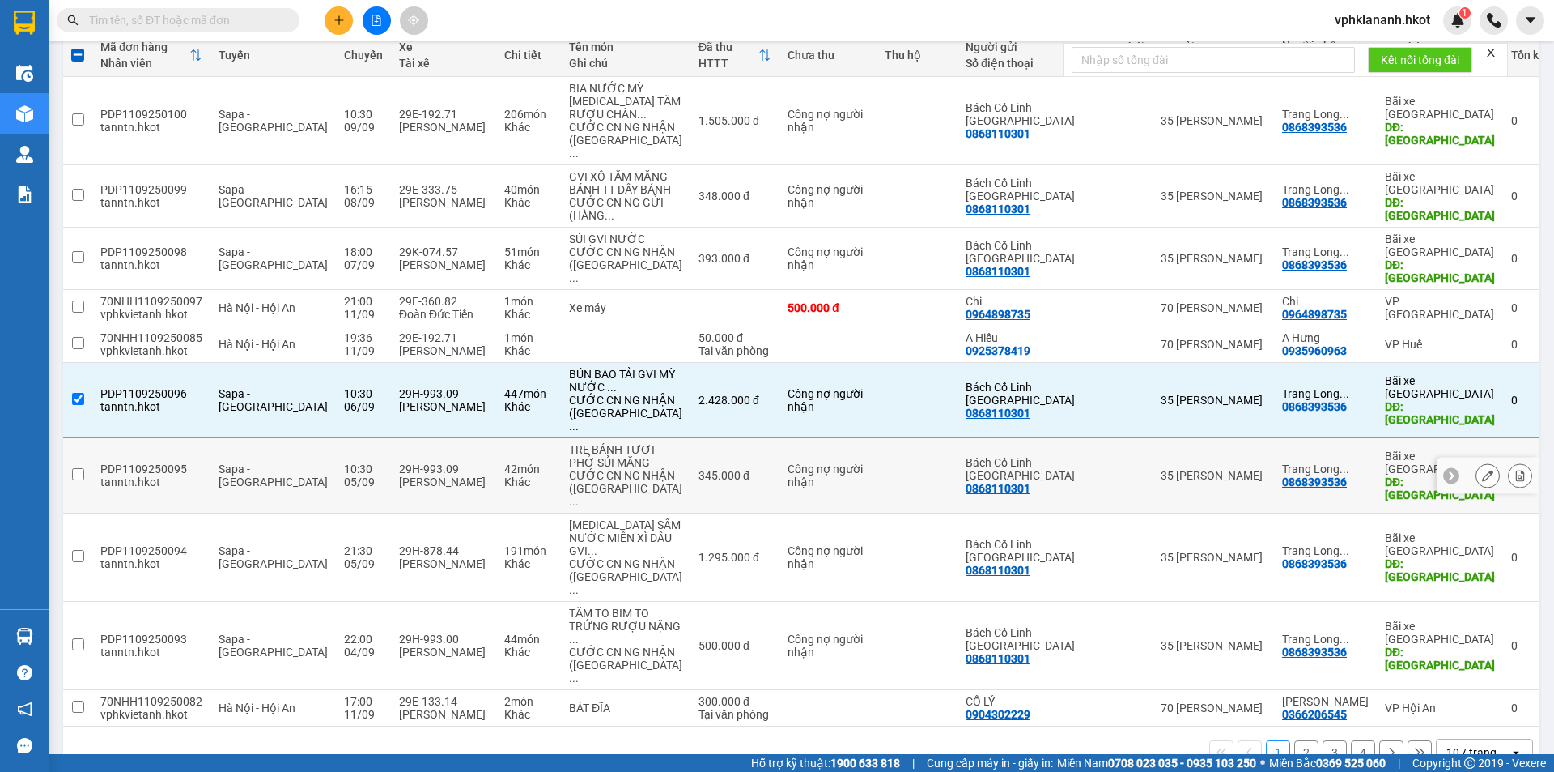
click at [831, 442] on td "Công nợ người nhận" at bounding box center [828, 475] width 97 height 75
checkbox input "true"
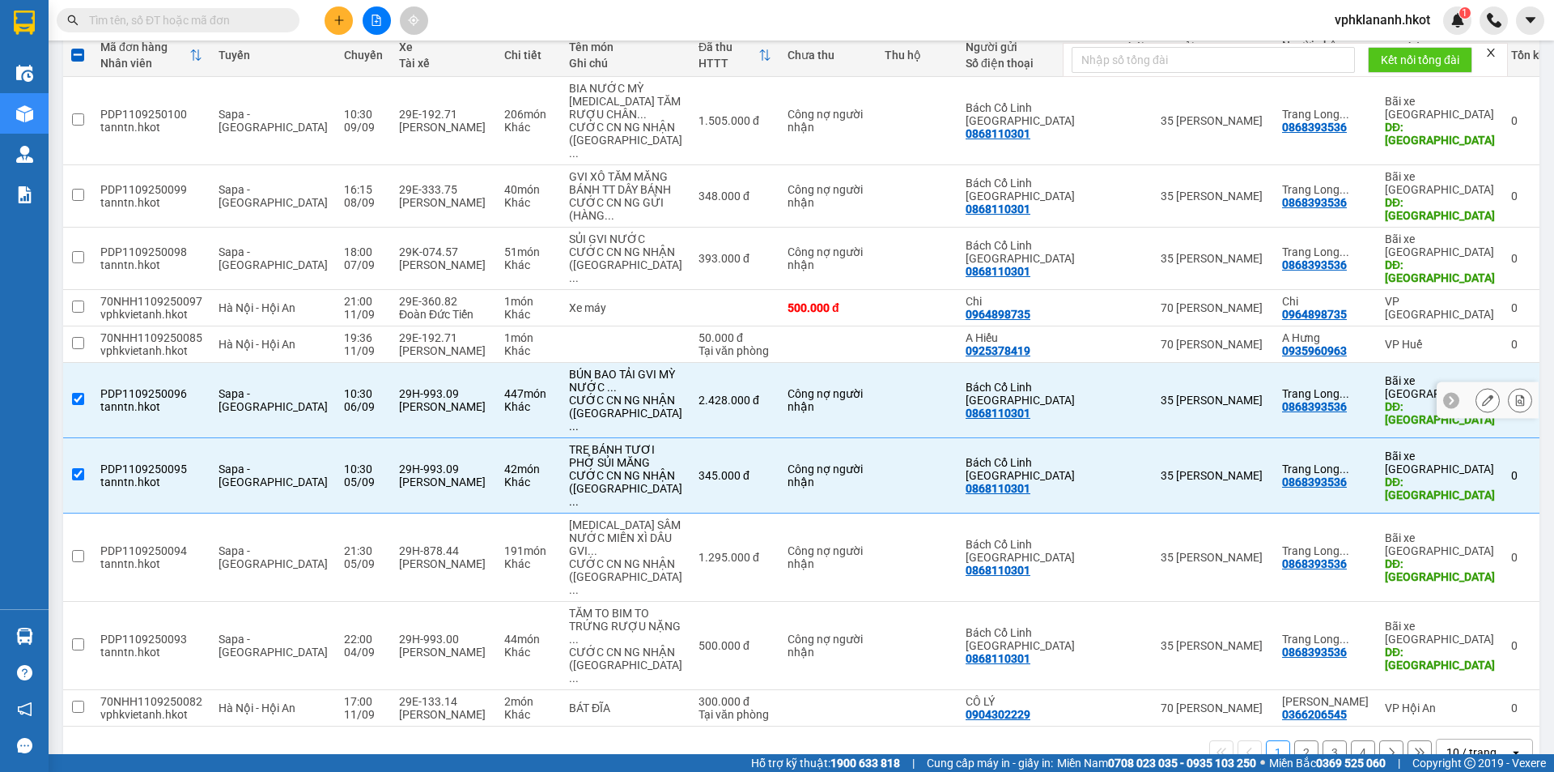
click at [799, 398] on div "Công nợ người nhận" at bounding box center [828, 400] width 81 height 26
checkbox input "false"
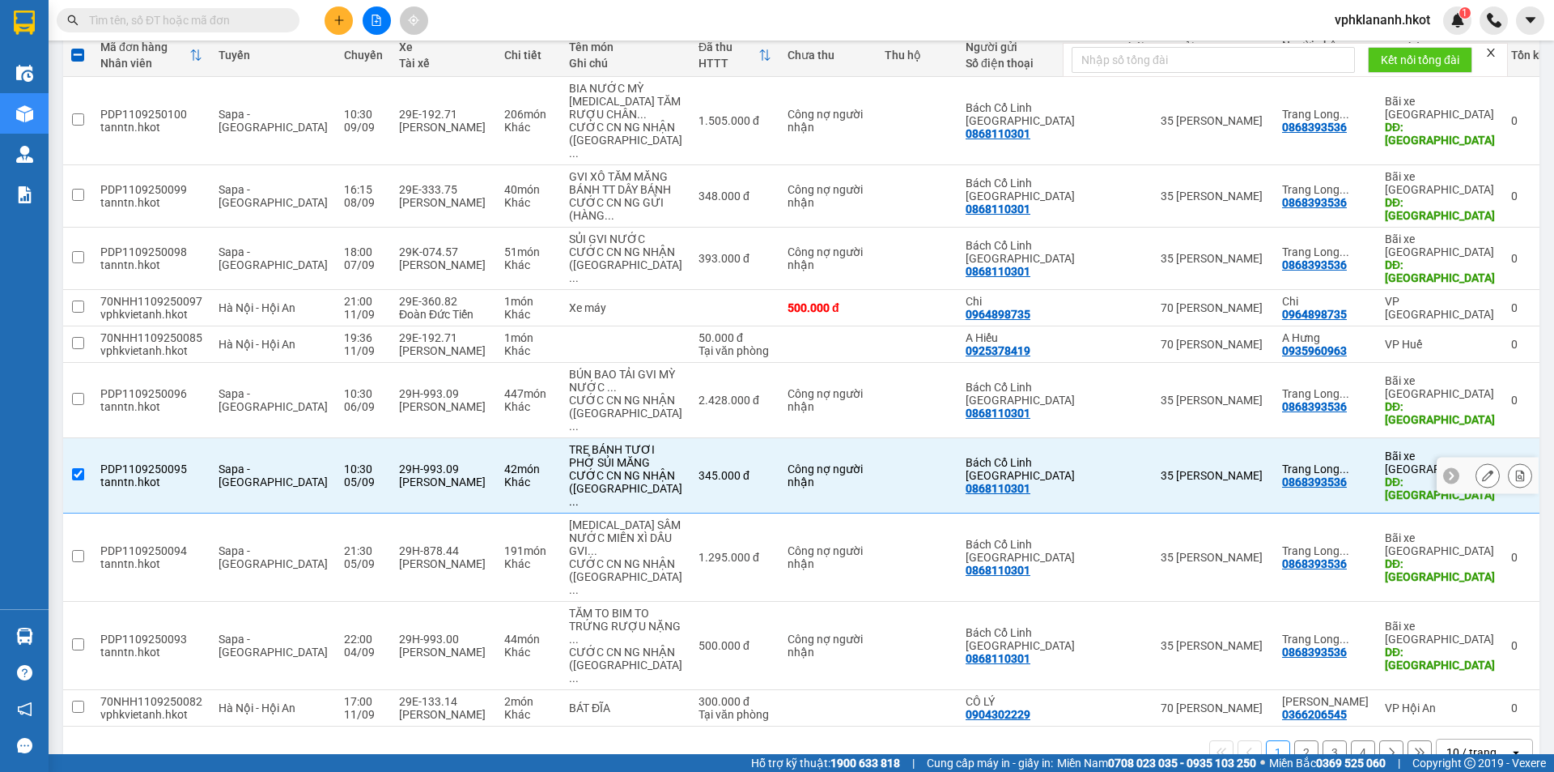
click at [794, 462] on div "Công nợ người nhận" at bounding box center [828, 475] width 81 height 26
checkbox input "false"
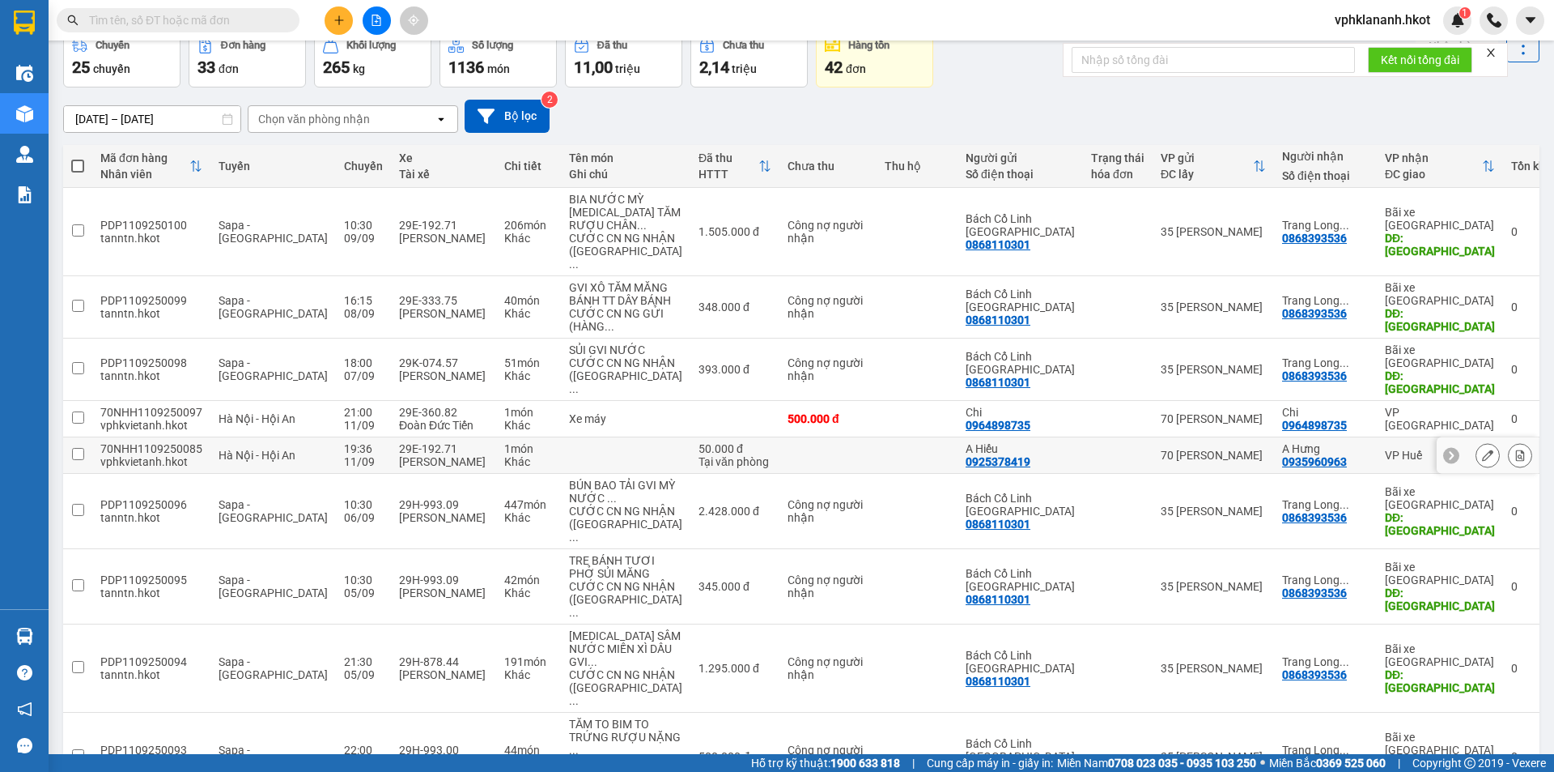
scroll to position [0, 0]
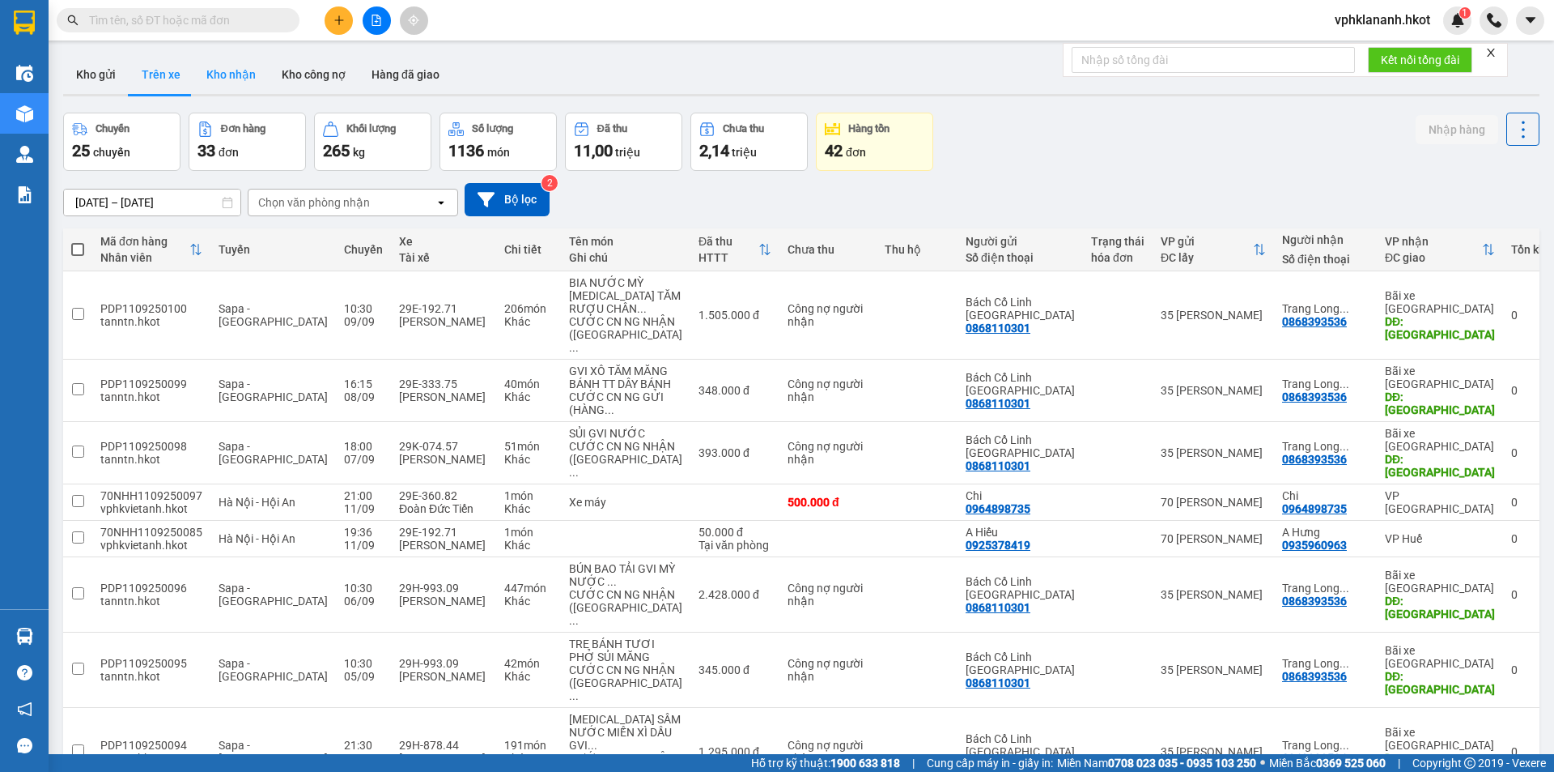
click at [239, 73] on button "Kho nhận" at bounding box center [230, 74] width 75 height 39
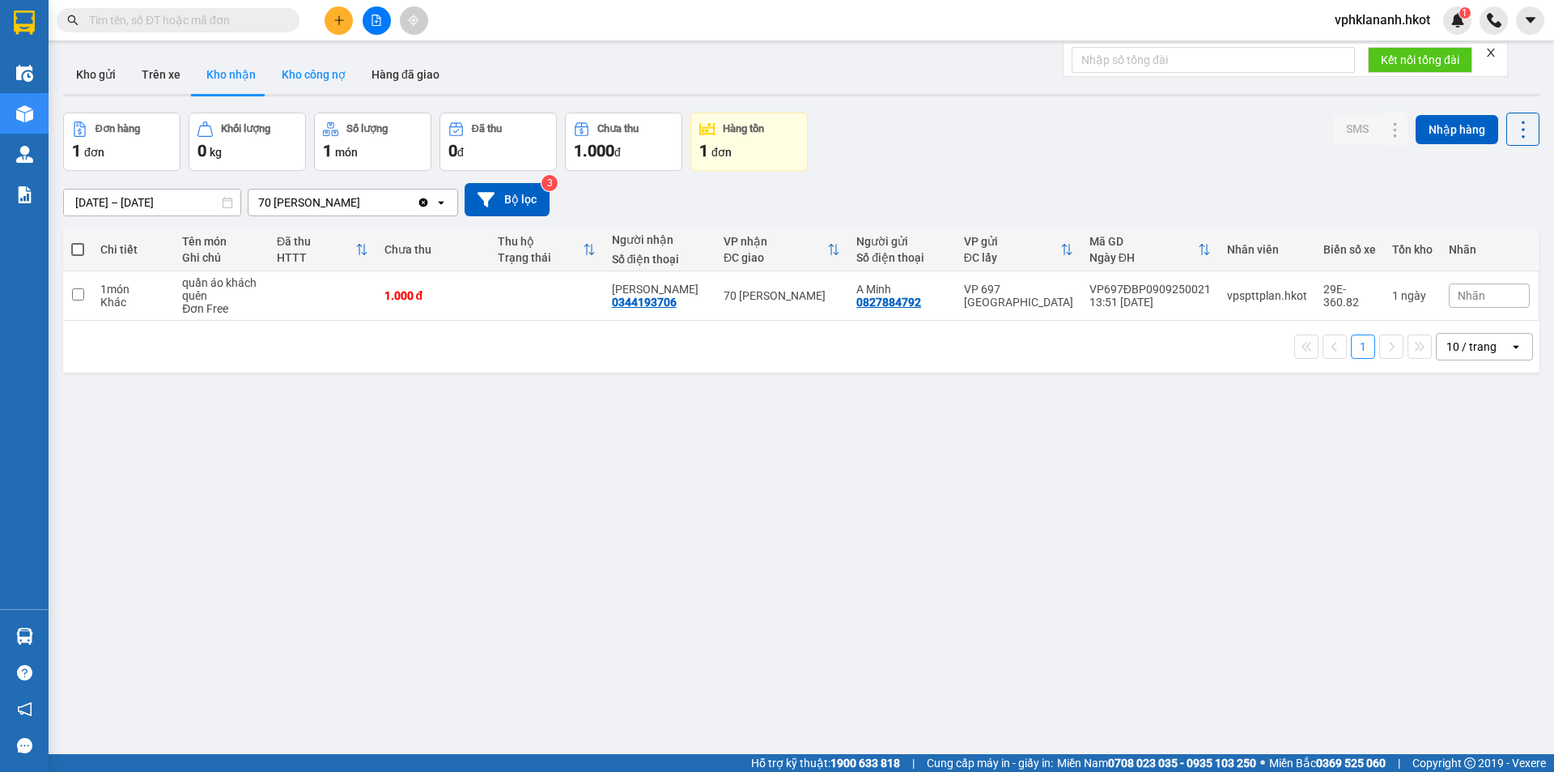
click at [329, 66] on button "Kho công nợ" at bounding box center [314, 74] width 90 height 39
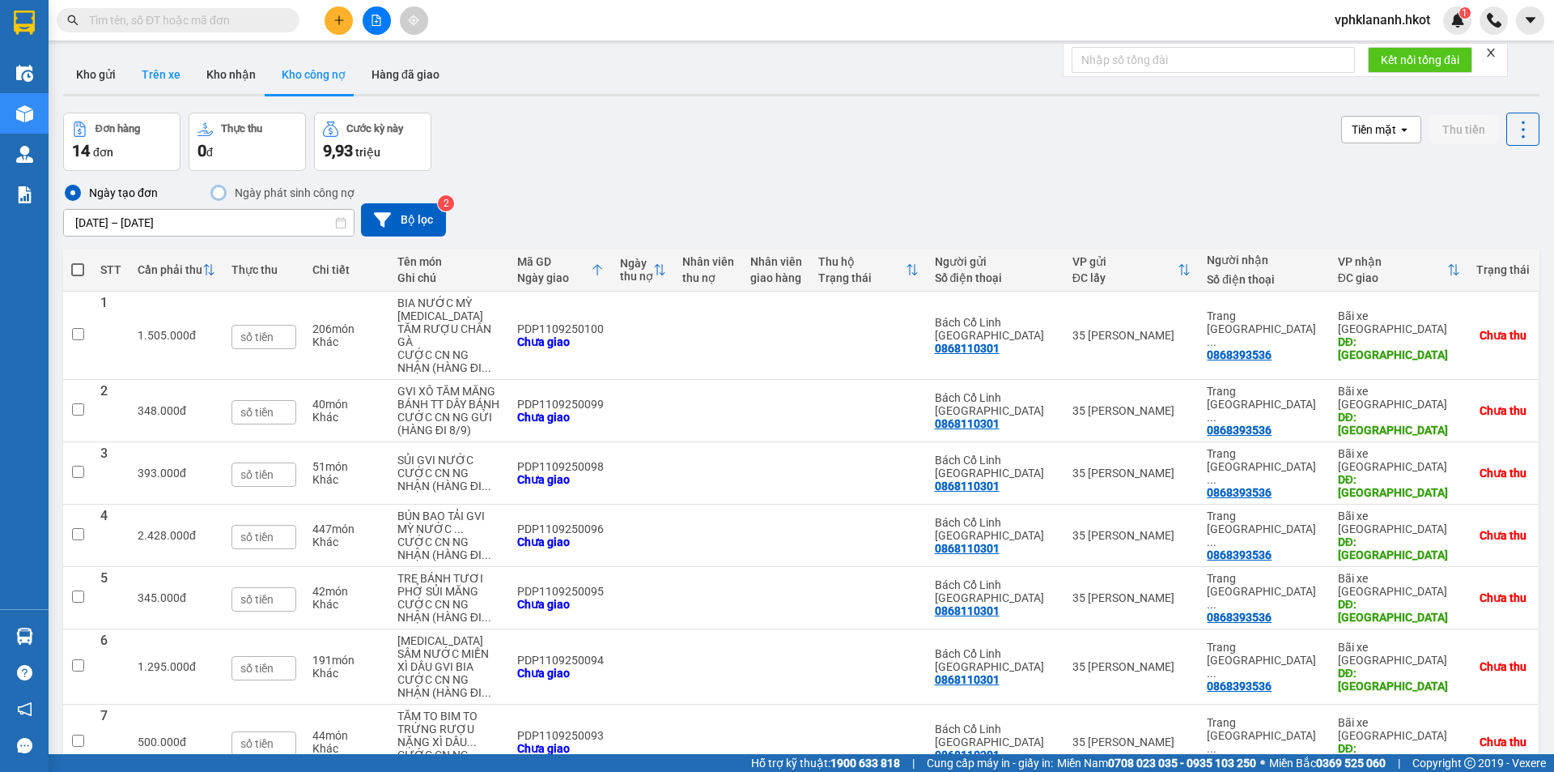
click at [158, 76] on button "Trên xe" at bounding box center [161, 74] width 65 height 39
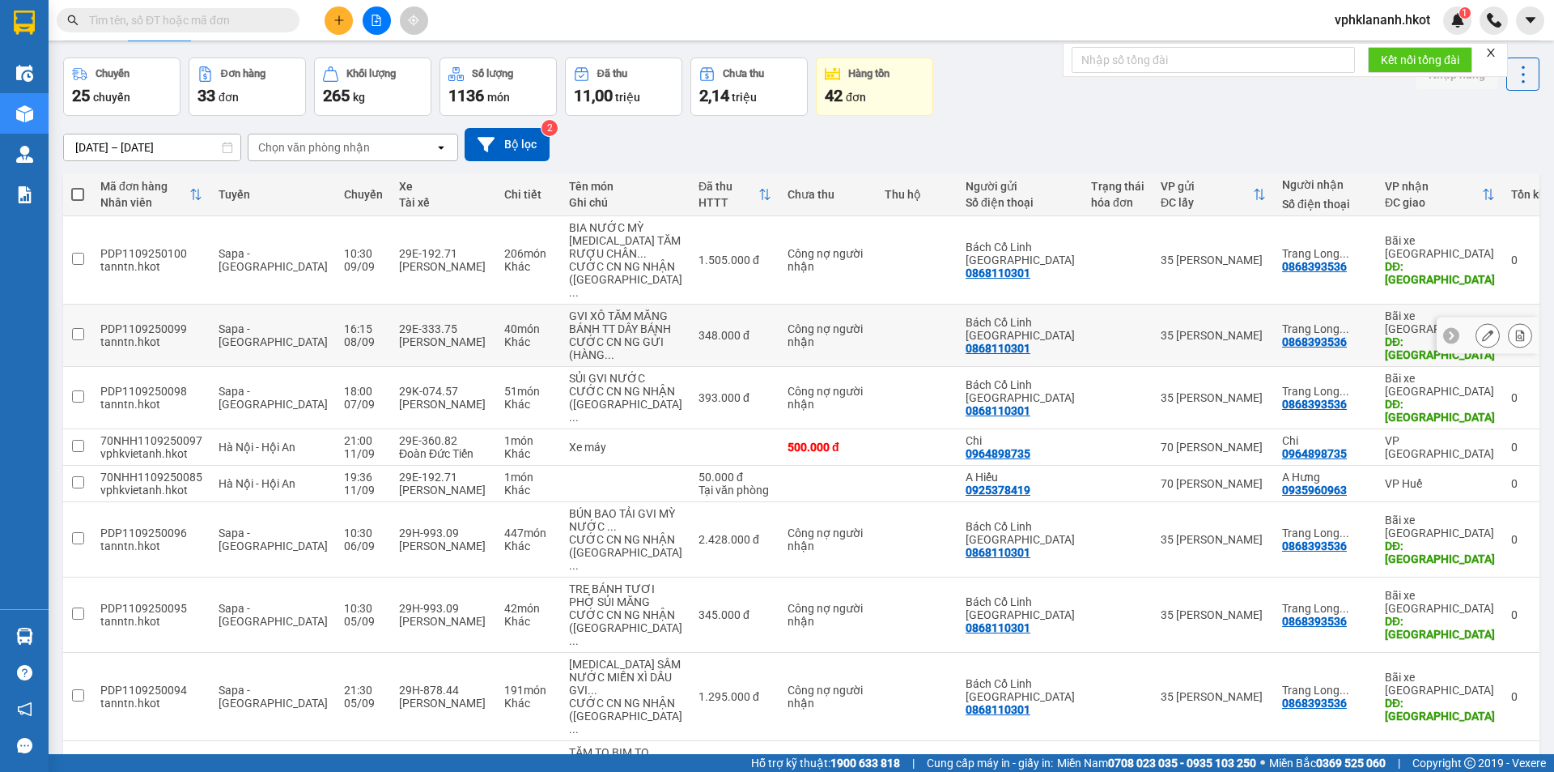
scroll to position [81, 0]
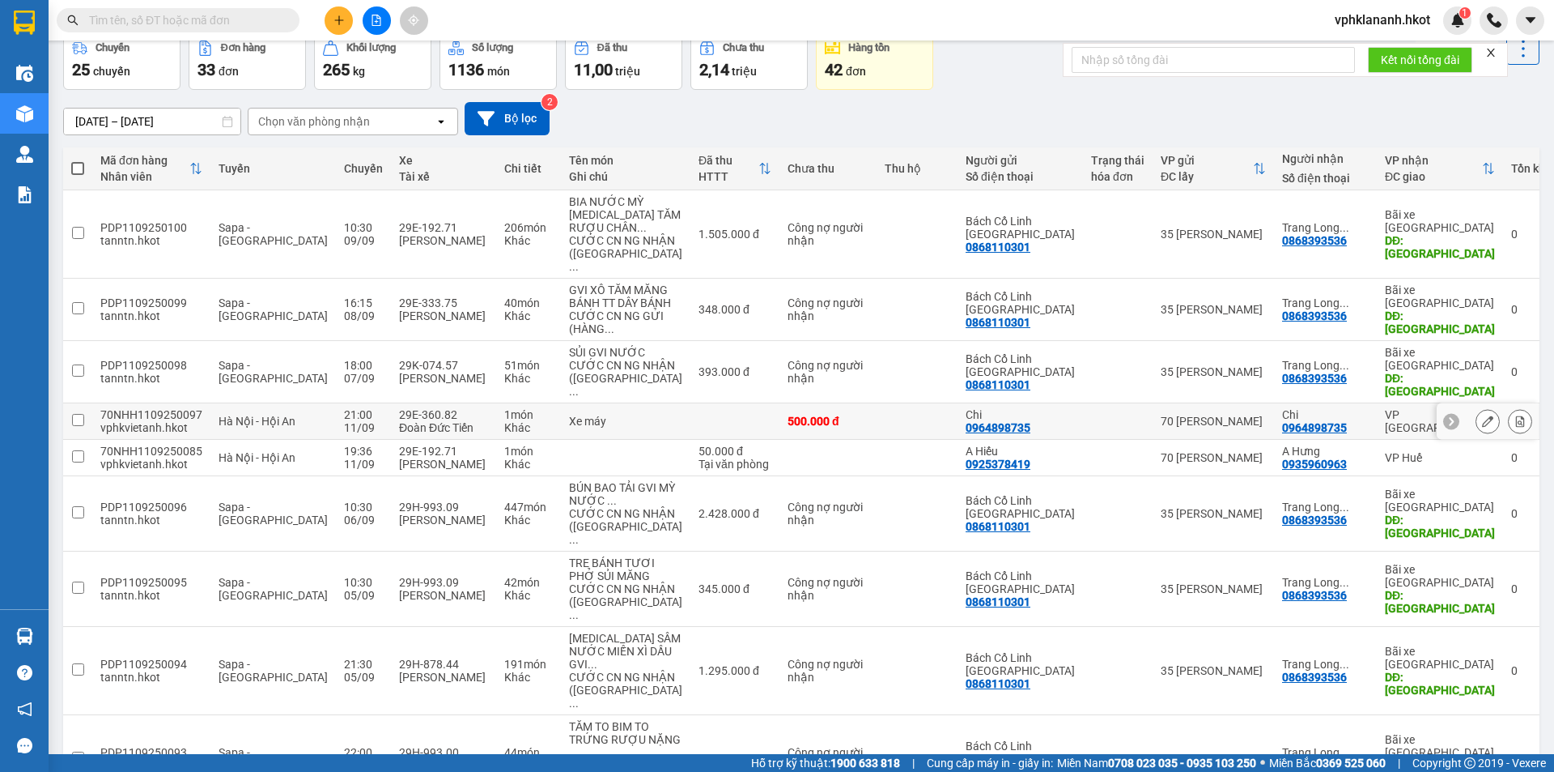
click at [703, 406] on td at bounding box center [735, 421] width 89 height 36
checkbox input "true"
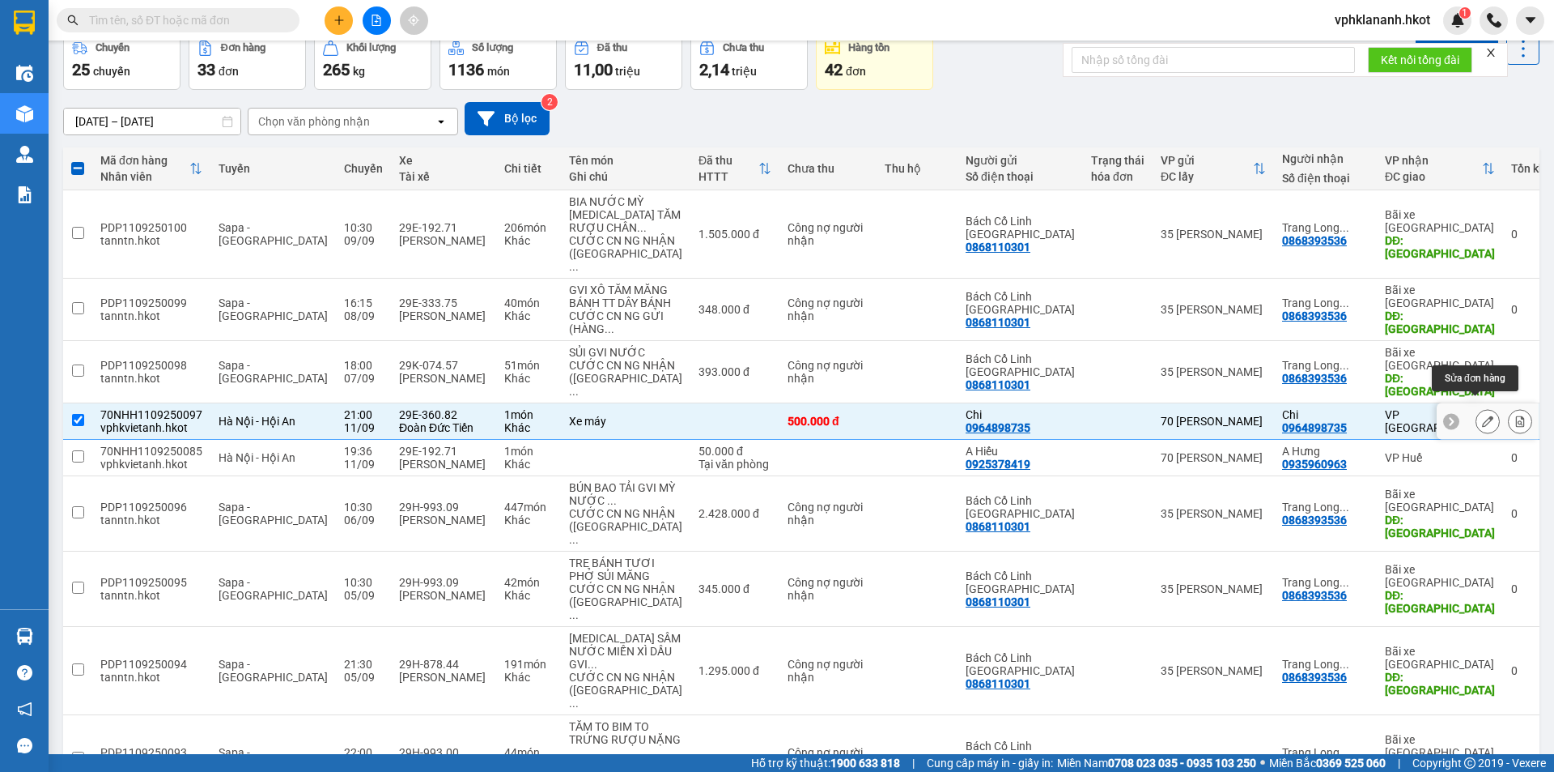
click at [1482, 415] on icon at bounding box center [1487, 420] width 11 height 11
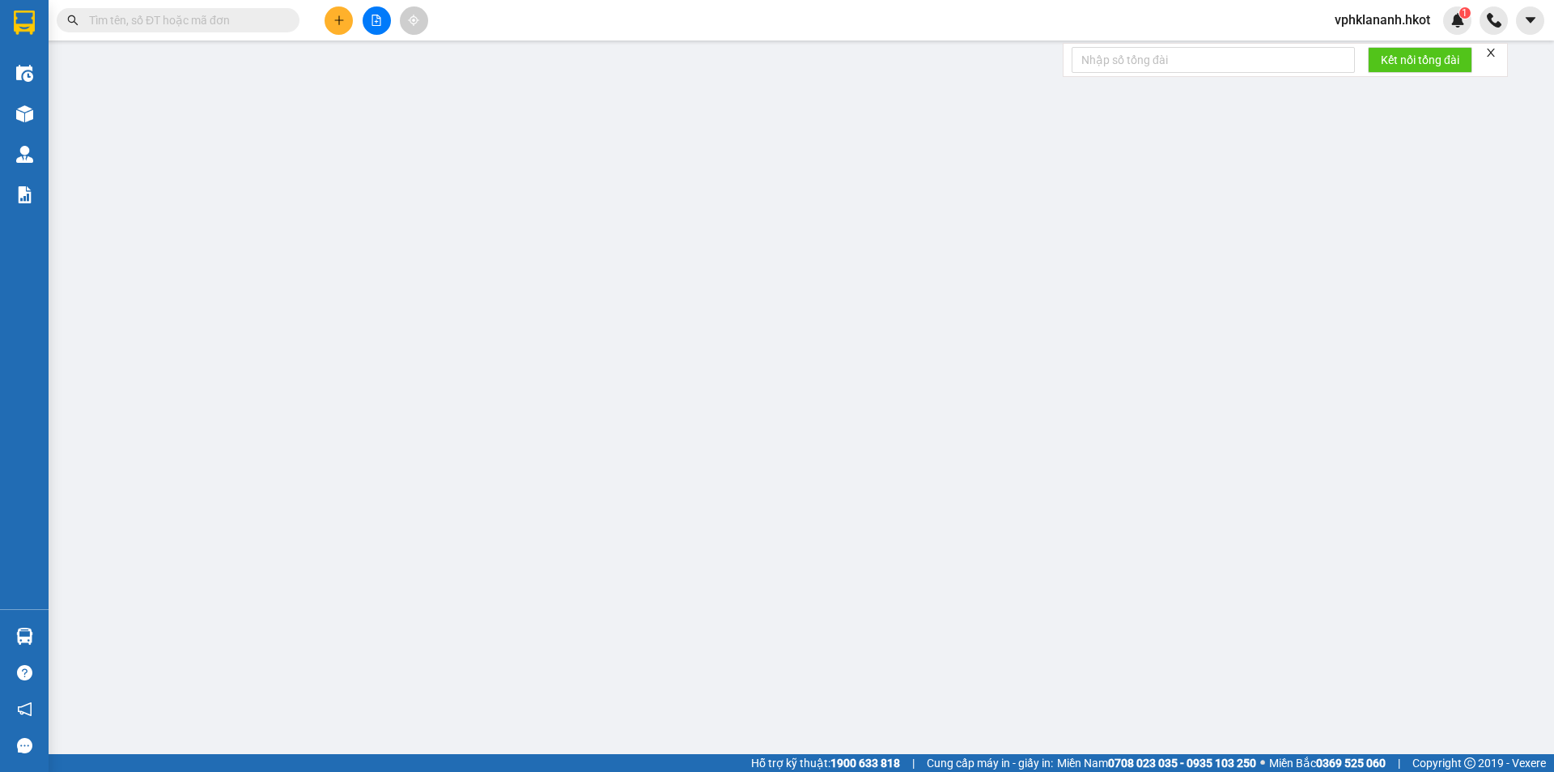
type input "0964898735"
type input "Chi"
type input "0964898735"
type input "Chi"
type input "500.000"
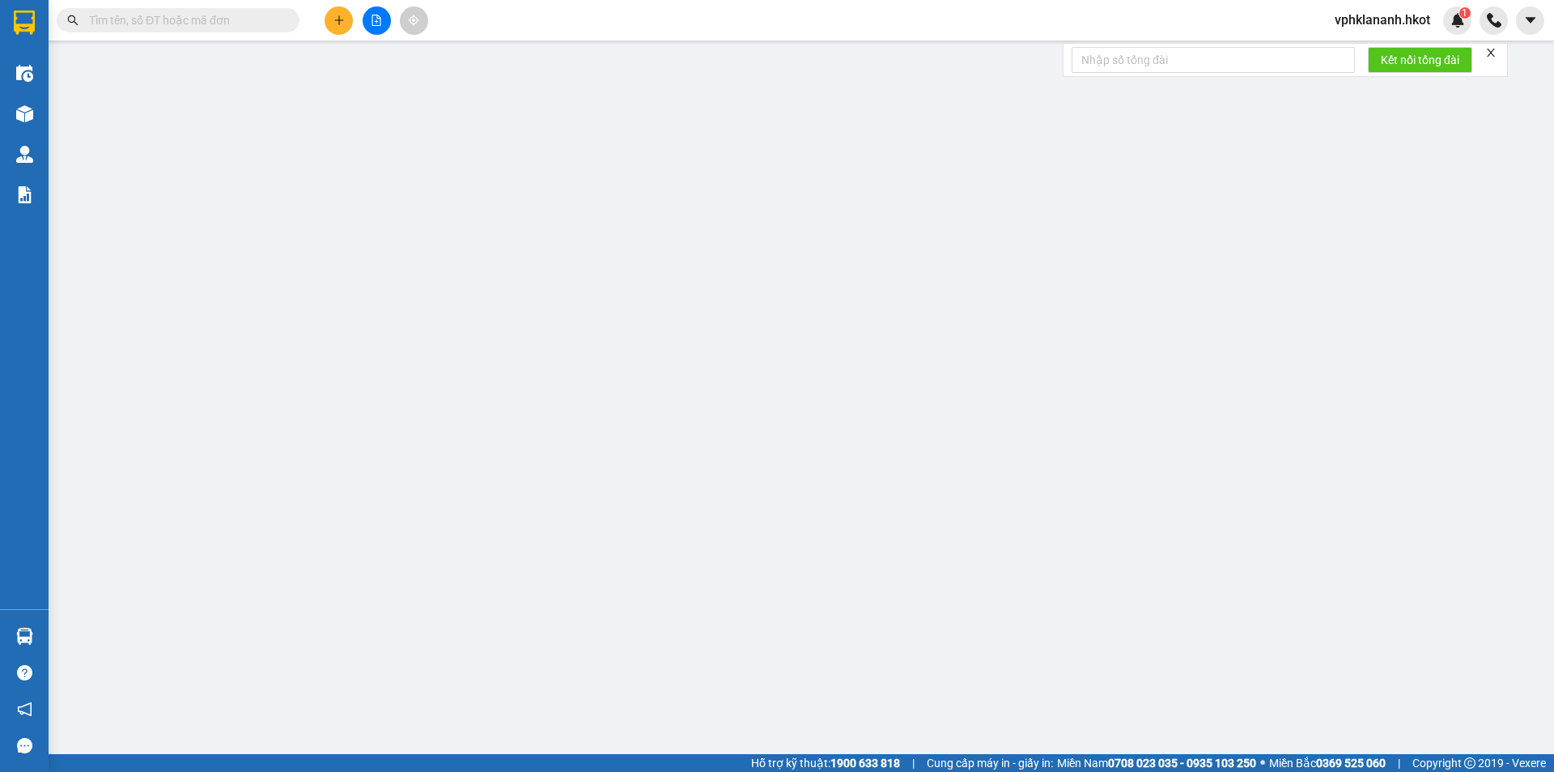
type input "500.000"
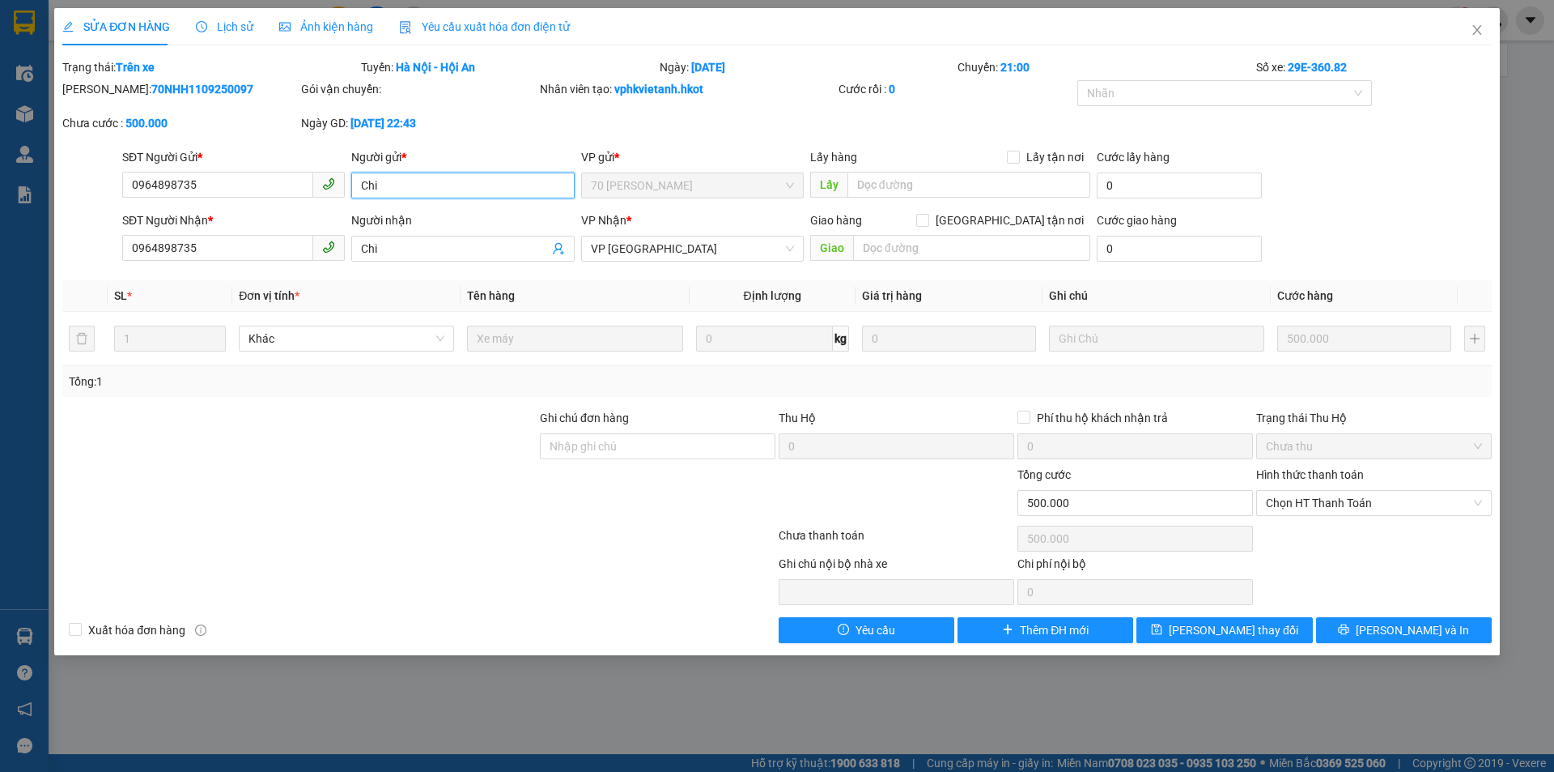
click at [463, 177] on input "Chi" at bounding box center [462, 185] width 223 height 26
type input "C"
type input "[PERSON_NAME]"
click at [401, 240] on input "Chi" at bounding box center [454, 249] width 187 height 18
type input "C"
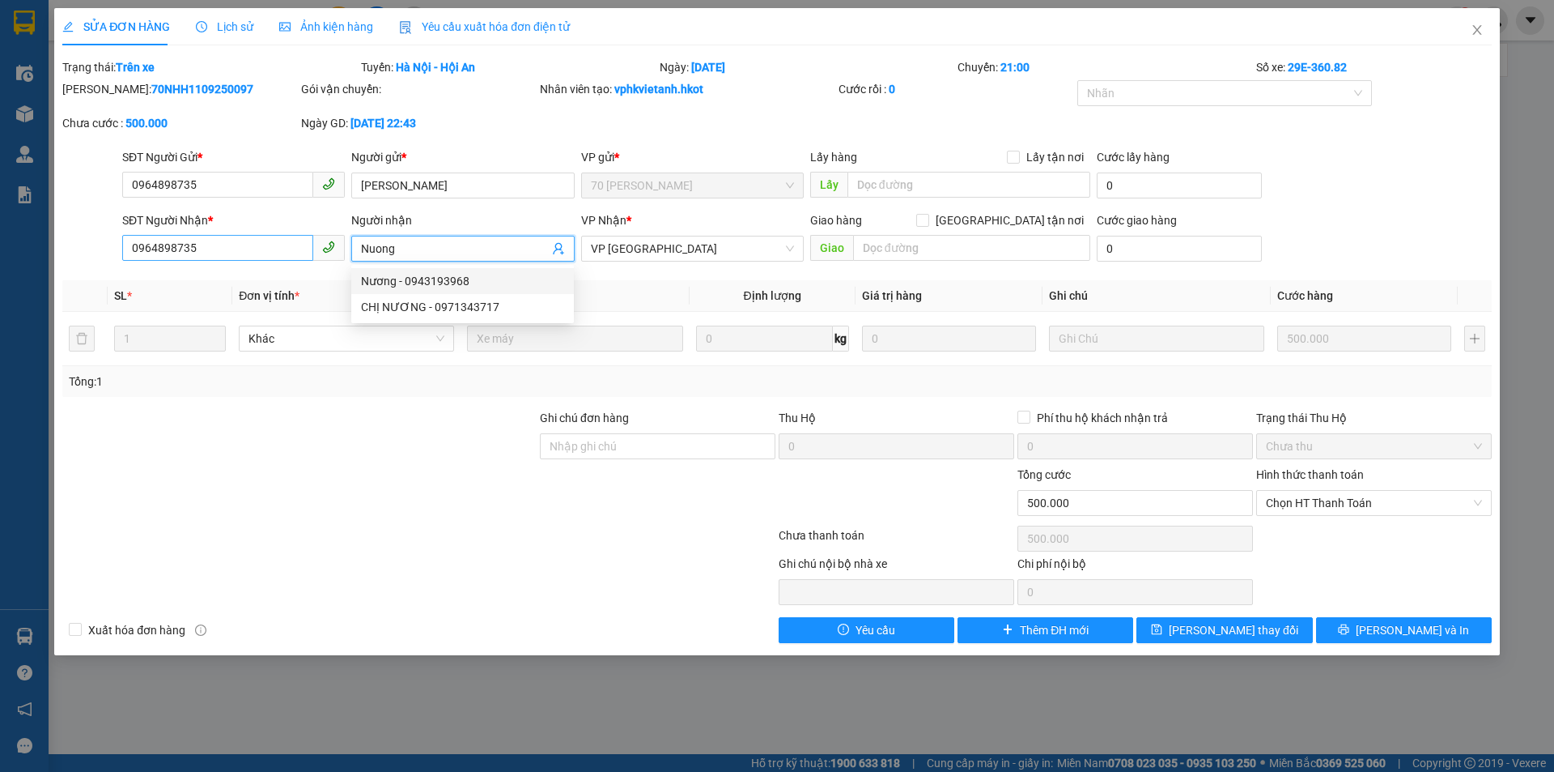
type input "Nuong"
drag, startPoint x: 230, startPoint y: 248, endPoint x: 0, endPoint y: 242, distance: 230.0
click at [0, 242] on div "SỬA ĐƠN HÀNG Lịch sử Ảnh kiện hàng Yêu cầu xuất hóa đơn điện tử Total Paid Fee …" at bounding box center [777, 386] width 1554 height 772
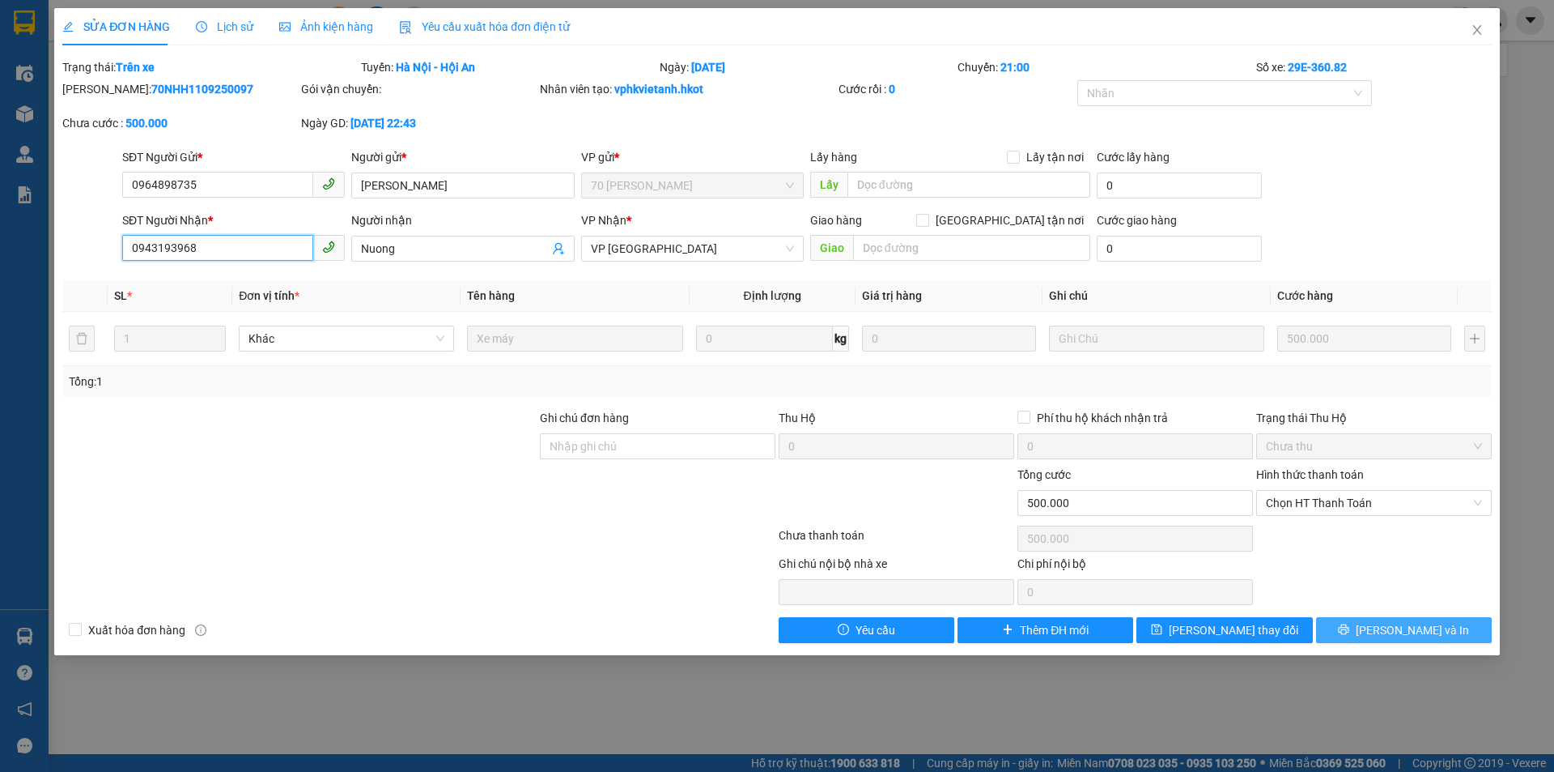
type input "0943193968"
click at [1370, 631] on button "[PERSON_NAME] và In" at bounding box center [1404, 630] width 176 height 26
